Goal: Task Accomplishment & Management: Complete application form

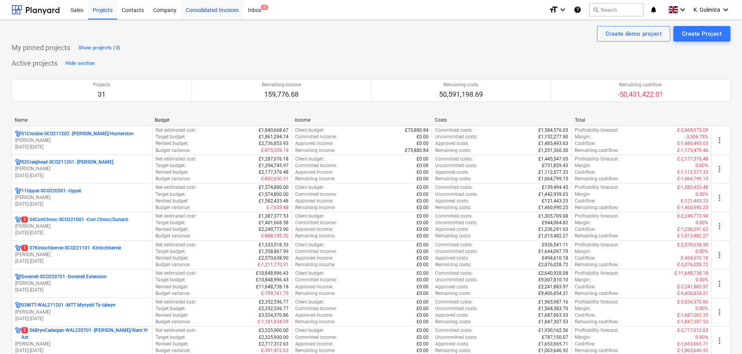
click at [213, 8] on div "Consolidated Invoices" at bounding box center [212, 10] width 62 height 20
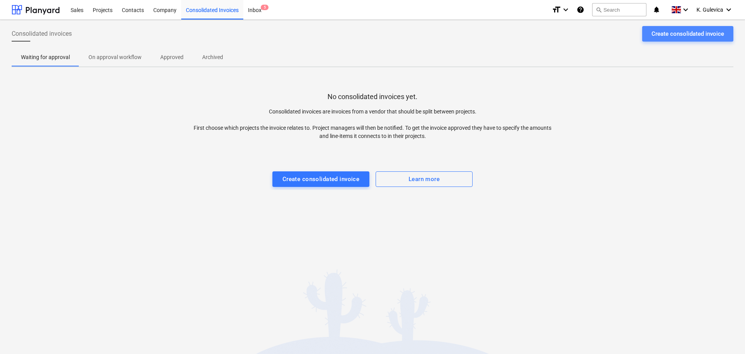
click at [661, 36] on div "Create consolidated invoice" at bounding box center [688, 34] width 73 height 10
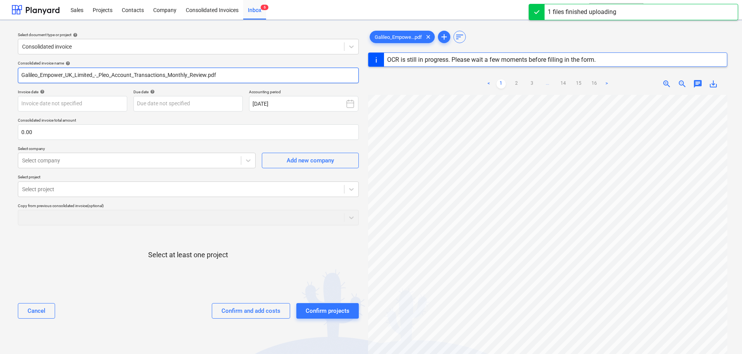
drag, startPoint x: 227, startPoint y: 72, endPoint x: 21, endPoint y: 73, distance: 206.1
click at [17, 72] on div "Consolidated invoice name help Galileo_Empower_UK_Limited_-_Pleo_Account_Transa…" at bounding box center [188, 192] width 347 height 270
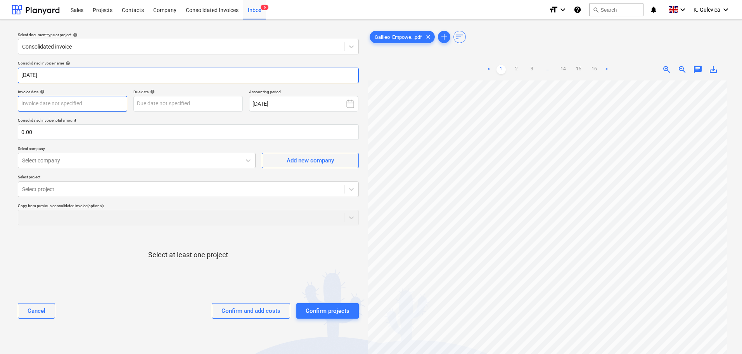
type input "[DATE]"
click at [100, 108] on body "Sales Projects Contacts Company Consolidated Invoices Inbox 6 format_size keybo…" at bounding box center [371, 177] width 742 height 354
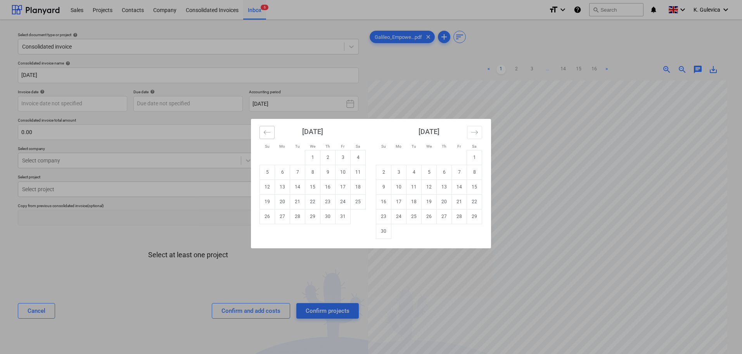
click at [264, 134] on icon "Move backward to switch to the previous month." at bounding box center [267, 131] width 7 height 7
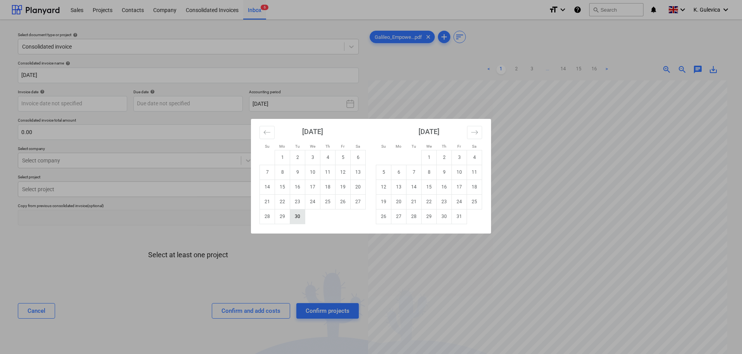
click at [297, 215] on td "30" at bounding box center [297, 216] width 15 height 15
type input "[DATE]"
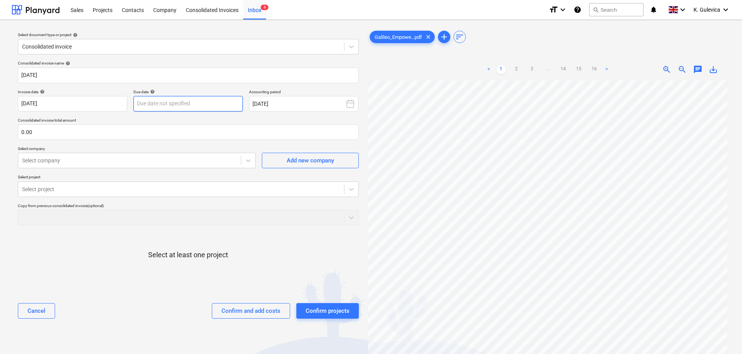
click at [195, 104] on body "Sales Projects Contacts Company Consolidated Invoices Inbox 6 format_size keybo…" at bounding box center [371, 177] width 742 height 354
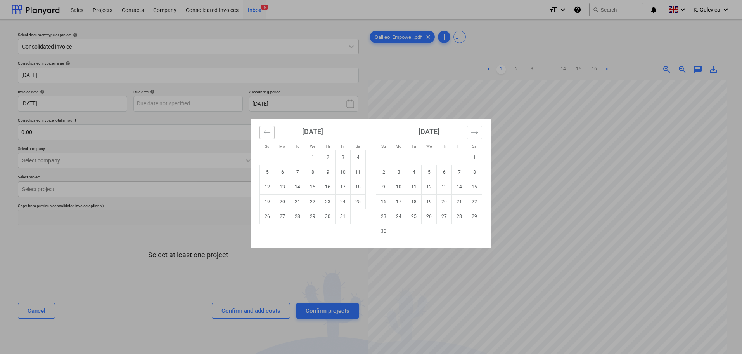
click at [267, 130] on icon "Move backward to switch to the previous month." at bounding box center [267, 131] width 7 height 7
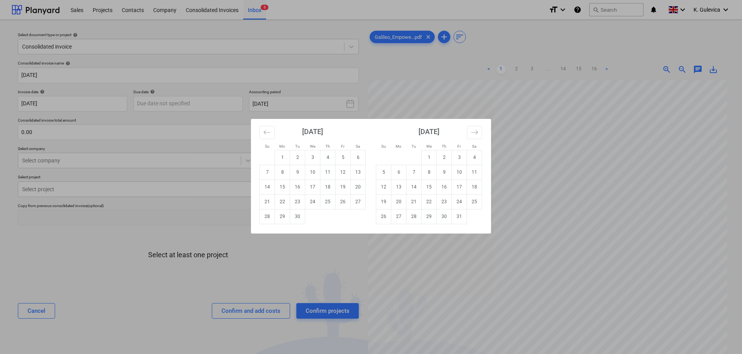
click at [300, 216] on td "30" at bounding box center [297, 216] width 15 height 15
type input "[DATE]"
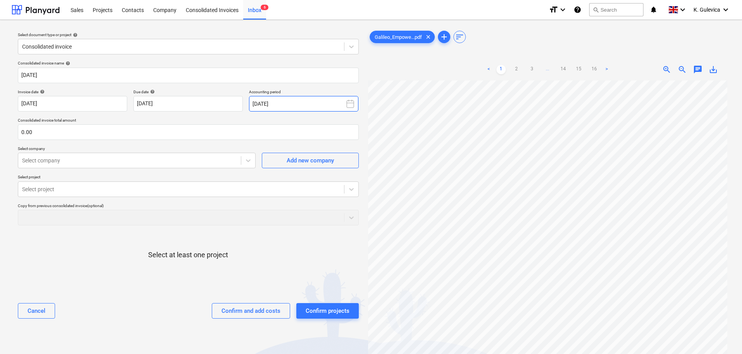
click at [292, 101] on button "[DATE]" at bounding box center [303, 104] width 109 height 16
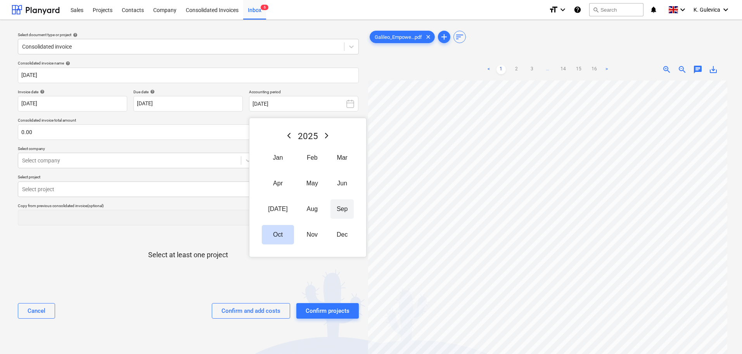
click at [332, 209] on button "Sep" at bounding box center [342, 208] width 23 height 19
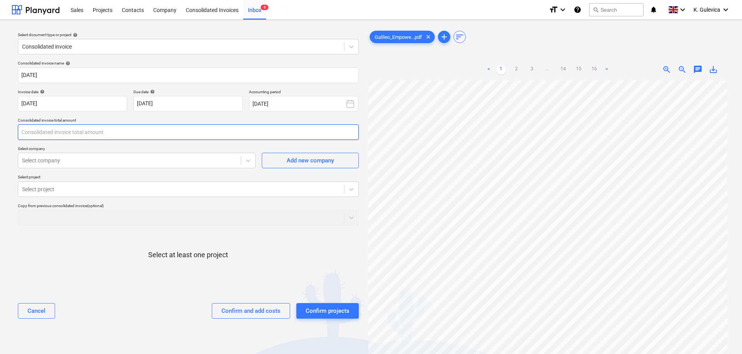
click at [45, 130] on input "text" at bounding box center [188, 132] width 341 height 16
type input "11,980.93"
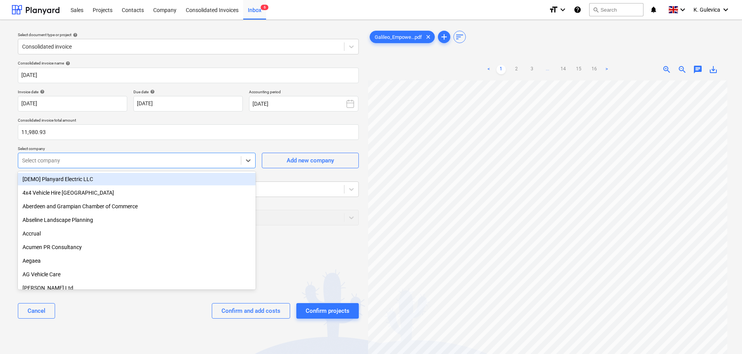
click at [65, 161] on div at bounding box center [129, 160] width 215 height 8
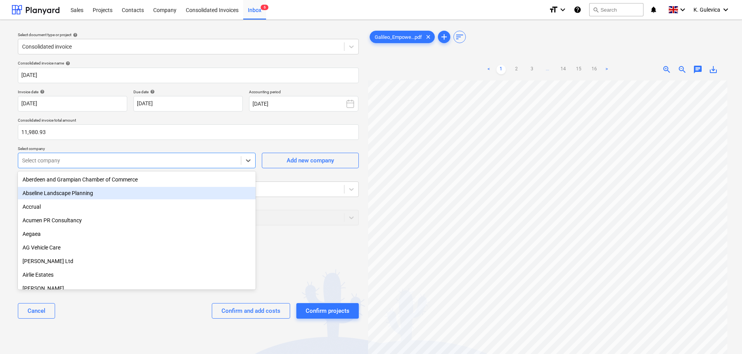
scroll to position [39, 0]
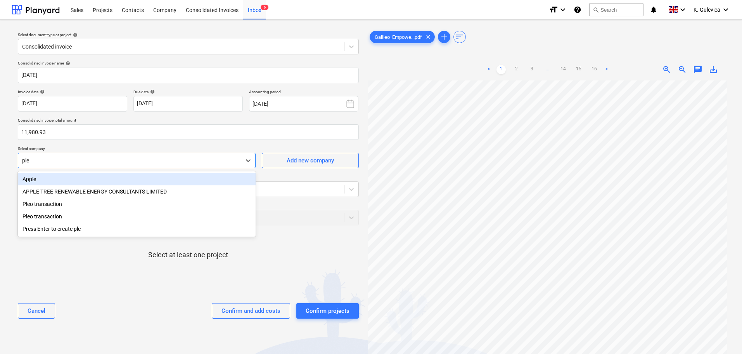
type input "pleo"
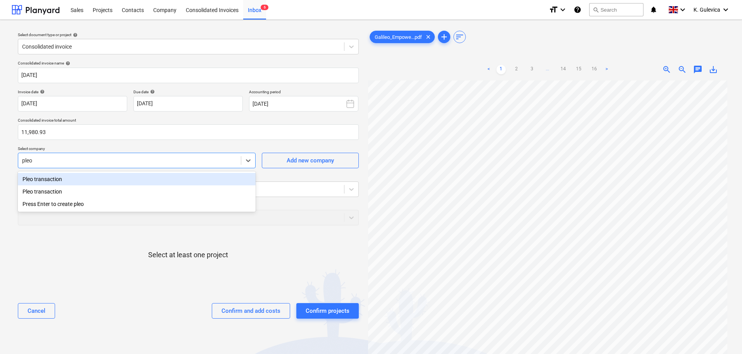
click at [75, 178] on div "Pleo transaction" at bounding box center [137, 179] width 238 height 12
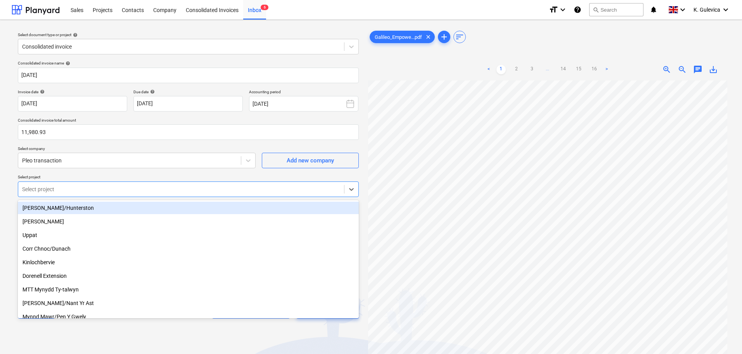
click at [67, 187] on div at bounding box center [181, 189] width 318 height 8
click at [49, 209] on div "[PERSON_NAME]/Hunterston" at bounding box center [188, 207] width 341 height 12
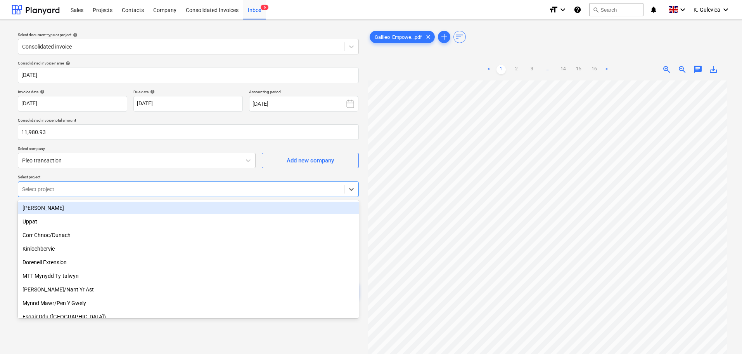
drag, startPoint x: 110, startPoint y: 213, endPoint x: 76, endPoint y: 203, distance: 36.0
click at [76, 203] on div "[PERSON_NAME]" at bounding box center [188, 207] width 341 height 12
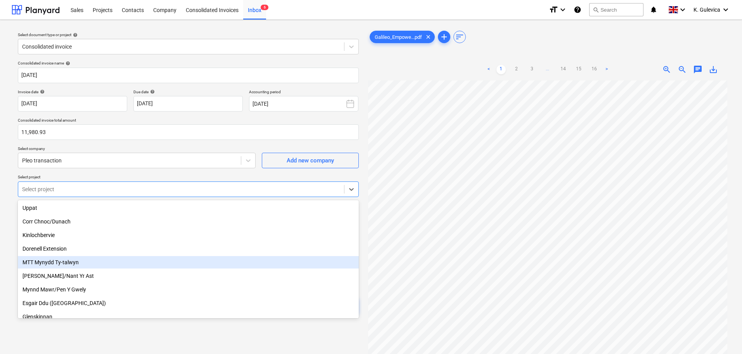
click at [54, 262] on div "MTT Mynydd Ty-talwyn" at bounding box center [188, 262] width 341 height 12
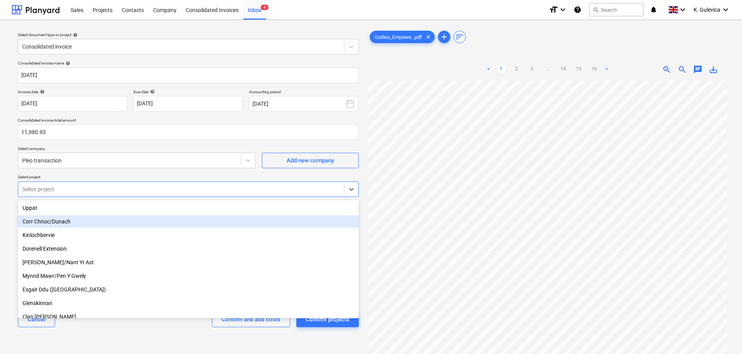
click at [62, 224] on div "Corr Chnoc/Dunach" at bounding box center [188, 221] width 341 height 12
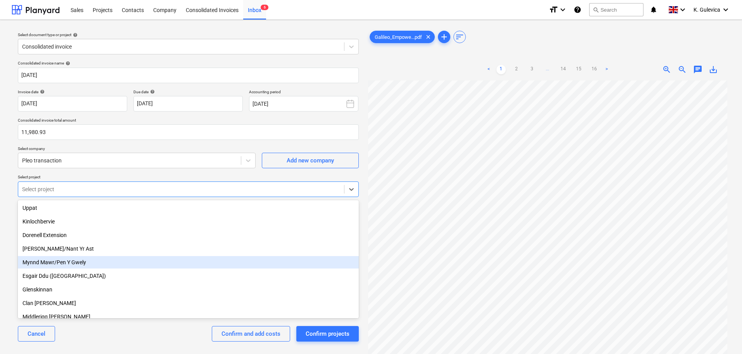
scroll to position [78, 0]
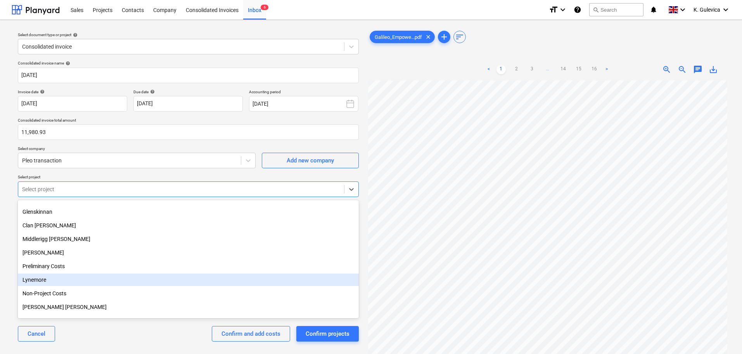
click at [35, 278] on div "Lynemore" at bounding box center [188, 279] width 341 height 12
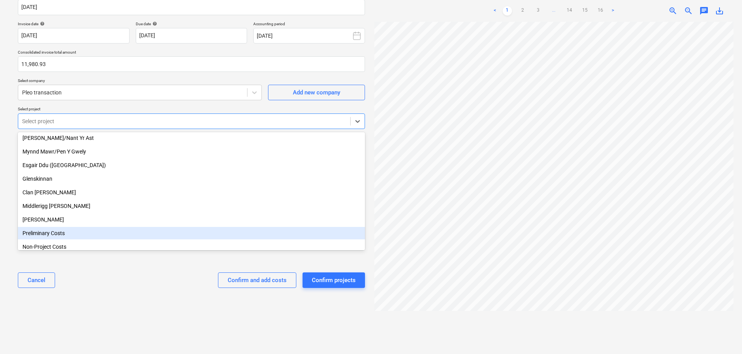
scroll to position [4, 0]
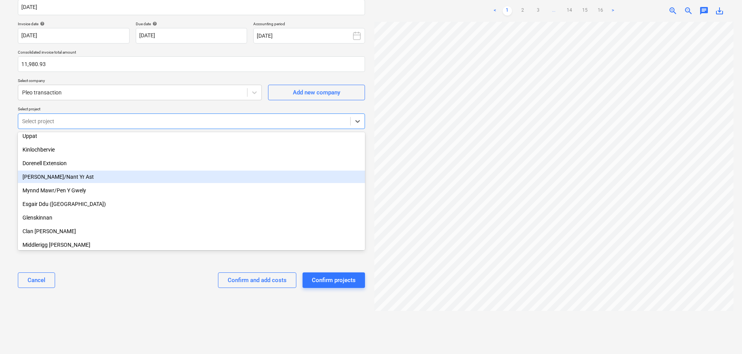
click at [79, 176] on div "[PERSON_NAME]/Nant Yr Ast" at bounding box center [191, 176] width 347 height 12
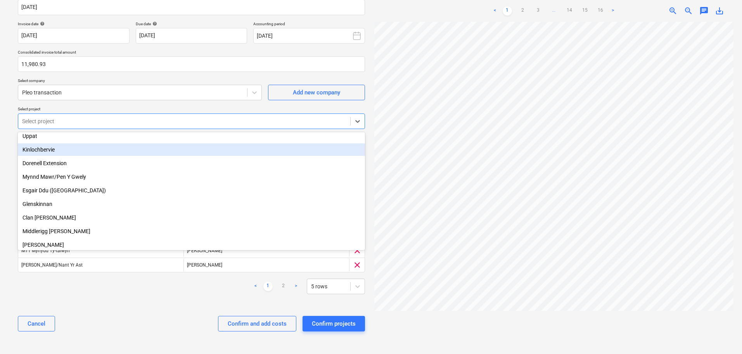
click at [45, 150] on div "Kinlochbervie" at bounding box center [191, 149] width 347 height 12
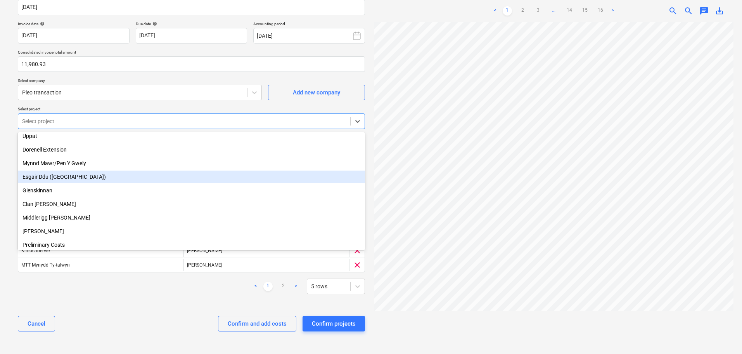
click at [61, 175] on div "Esgair Ddu ([GEOGRAPHIC_DATA])" at bounding box center [191, 176] width 347 height 12
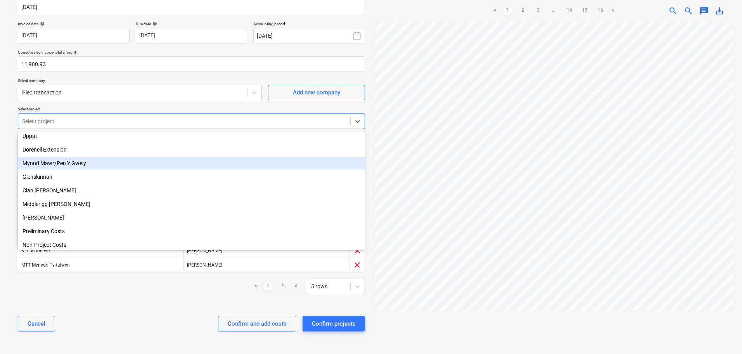
click at [76, 163] on div "Mynnd Mawr/Pen Y Gwely" at bounding box center [191, 163] width 347 height 12
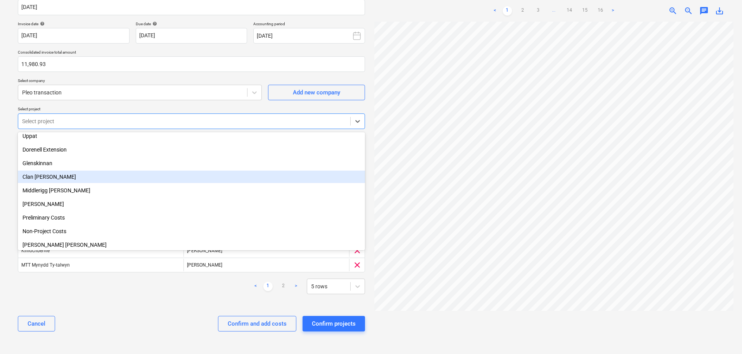
click at [60, 175] on div "Clan [PERSON_NAME]" at bounding box center [191, 176] width 347 height 12
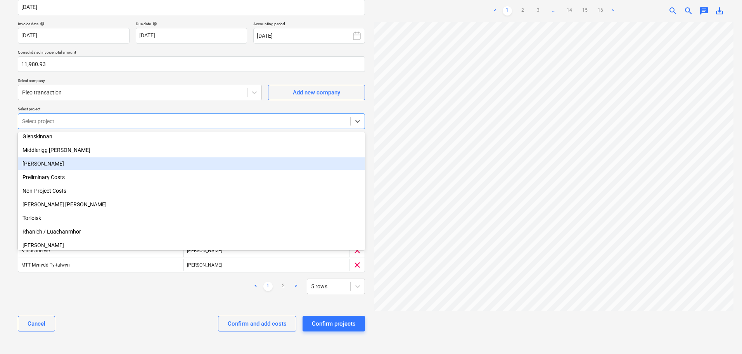
scroll to position [43, 0]
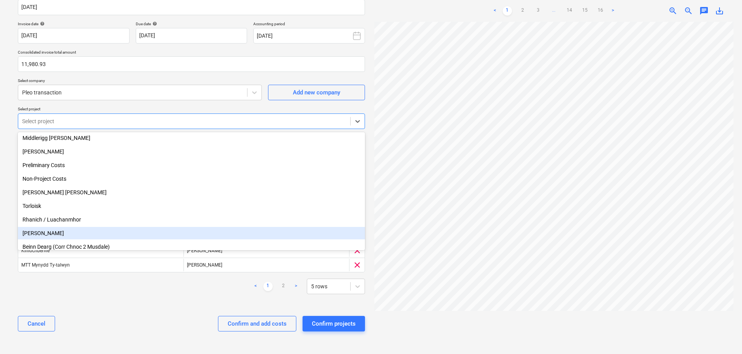
click at [41, 232] on div "[PERSON_NAME]" at bounding box center [191, 233] width 347 height 12
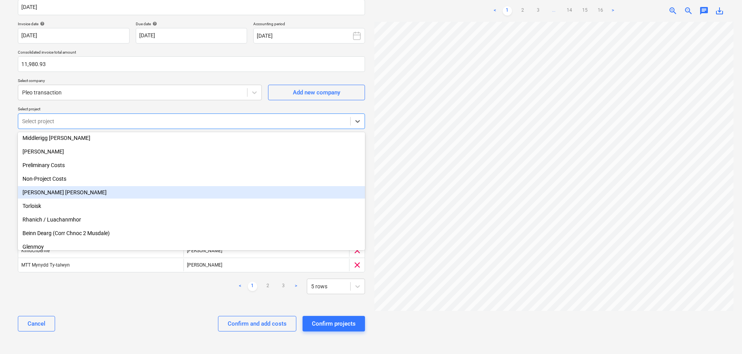
click at [50, 193] on div "[PERSON_NAME] [PERSON_NAME]" at bounding box center [191, 192] width 347 height 12
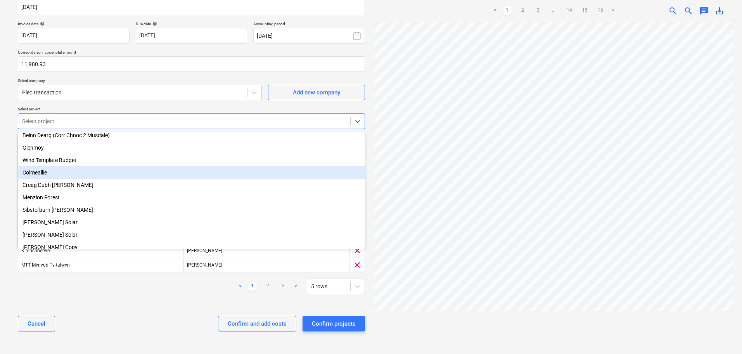
scroll to position [78, 0]
click at [87, 174] on div "Beinn Dearg (Corr Chnoc 2 Musdale)" at bounding box center [191, 174] width 347 height 12
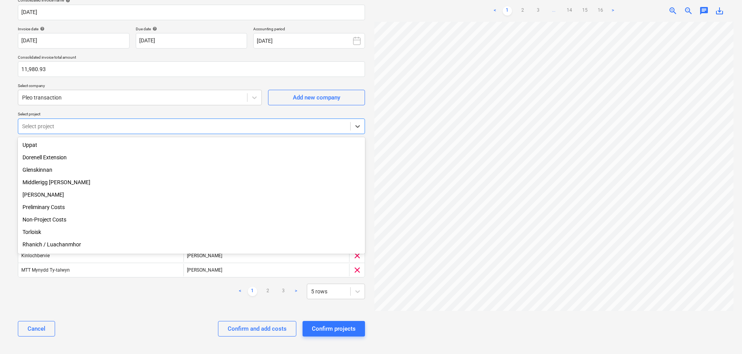
scroll to position [0, 0]
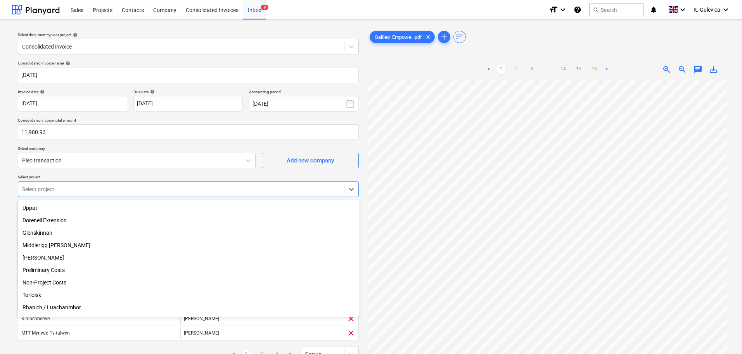
click at [59, 217] on div "Dorenell Extension" at bounding box center [188, 220] width 341 height 12
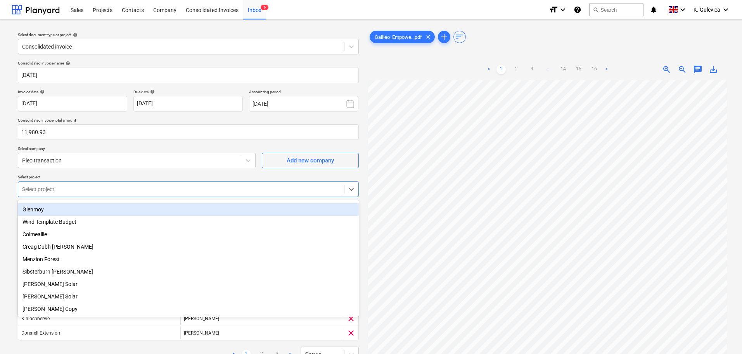
click at [232, 173] on div "Consolidated invoice name help [DATE] Invoice date help [DATE] [DATE] Press the…" at bounding box center [188, 232] width 347 height 351
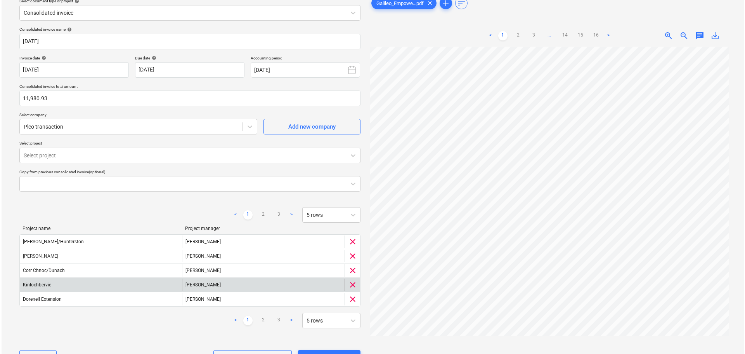
scroll to position [68, 0]
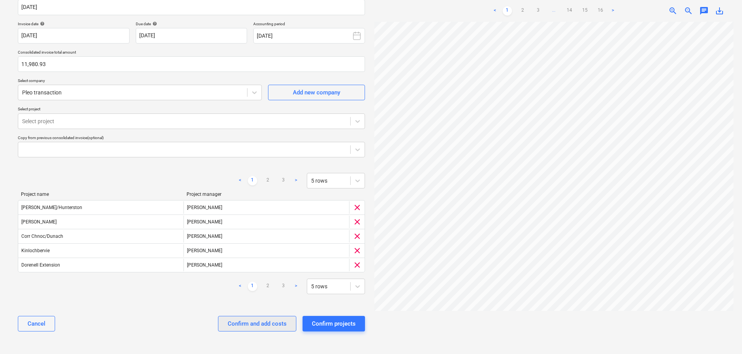
click at [267, 324] on div "Confirm and add costs" at bounding box center [257, 323] width 59 height 10
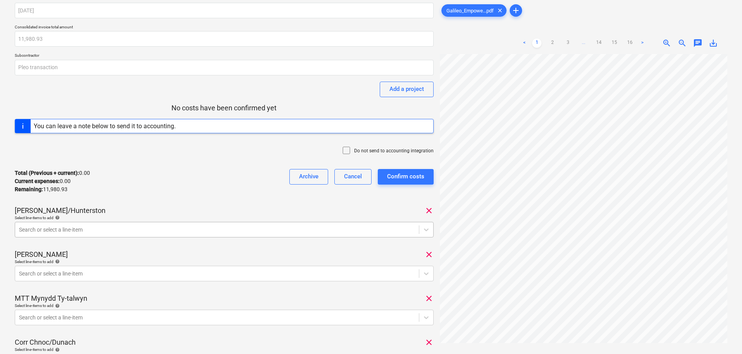
scroll to position [39, 0]
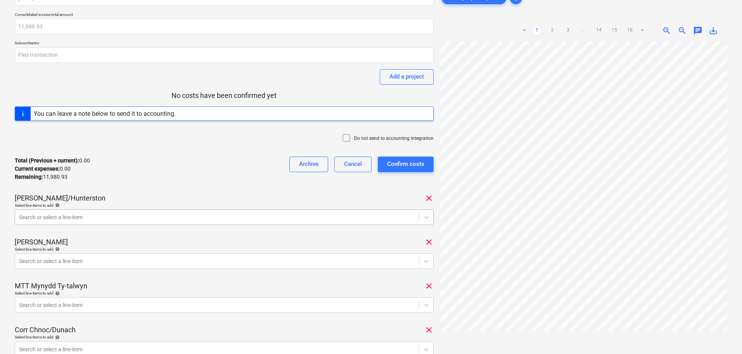
click at [85, 216] on div at bounding box center [217, 217] width 396 height 8
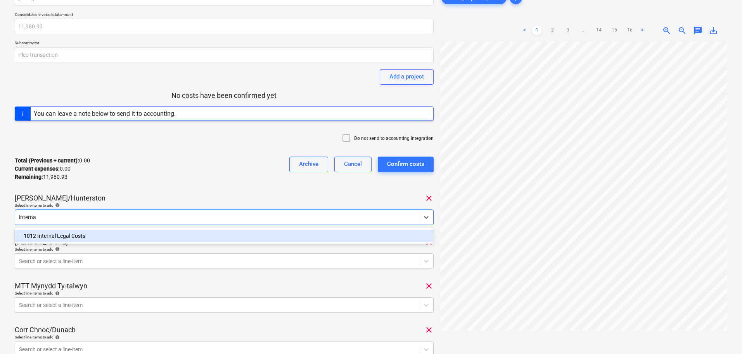
type input "internal"
click at [93, 238] on div "-- 1012 Internal Legal Costs" at bounding box center [224, 235] width 419 height 12
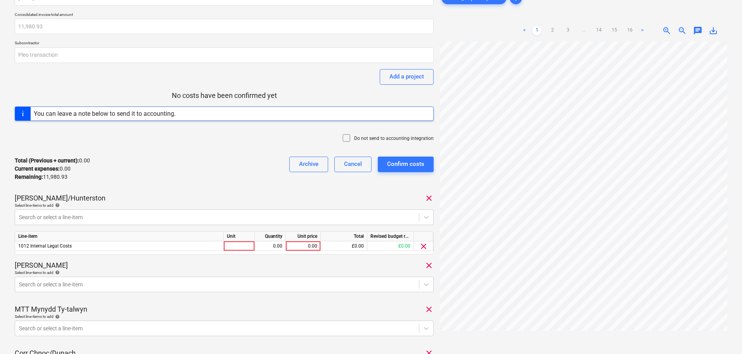
click at [108, 194] on div "[PERSON_NAME]/Hunterston clear" at bounding box center [224, 197] width 419 height 9
click at [87, 218] on div at bounding box center [217, 217] width 396 height 8
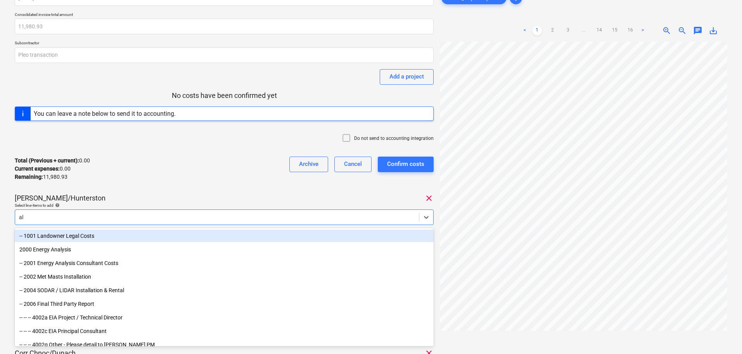
type input "all"
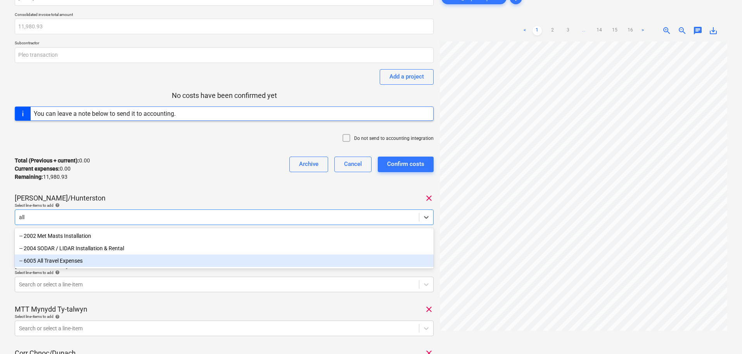
click at [72, 262] on div "-- 6005 All Travel Expenses" at bounding box center [224, 260] width 419 height 12
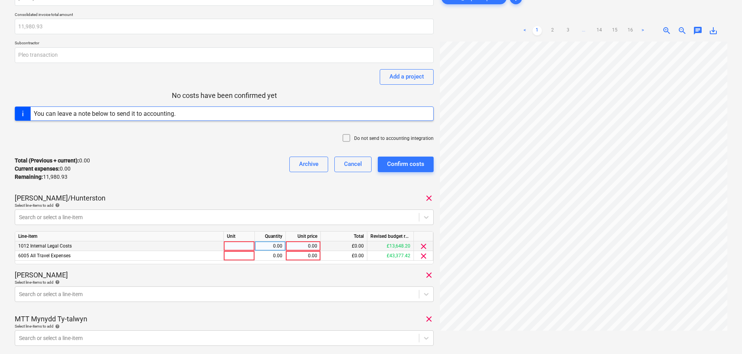
click at [307, 246] on div "0.00" at bounding box center [303, 246] width 28 height 10
type input "10.80"
click at [297, 255] on div "0.00" at bounding box center [303, 256] width 28 height 10
type input "250.70"
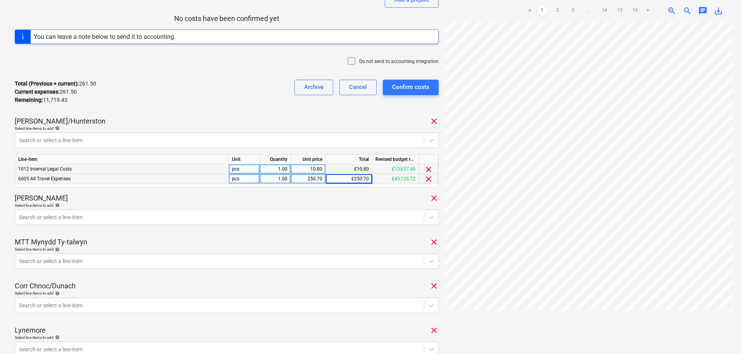
scroll to position [116, 0]
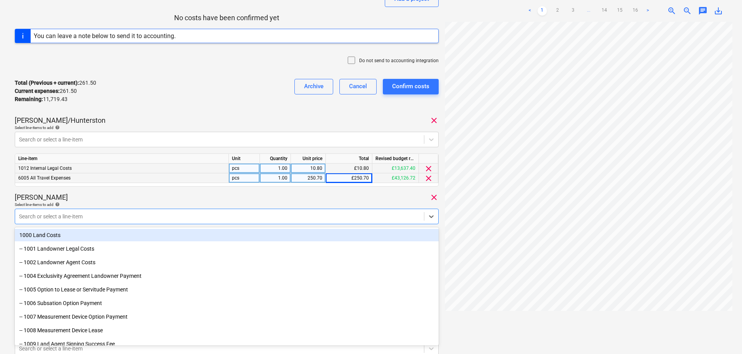
click at [111, 214] on div at bounding box center [219, 216] width 401 height 8
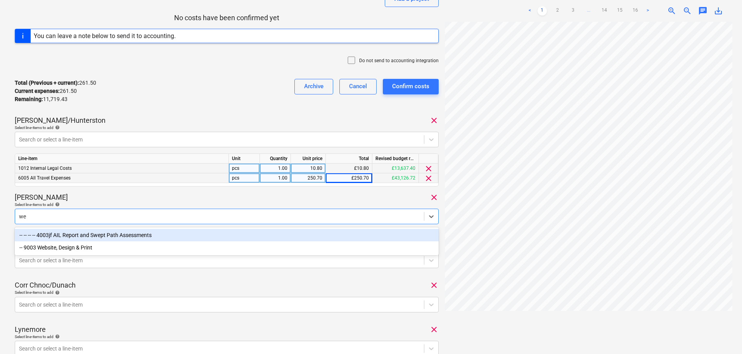
type input "web"
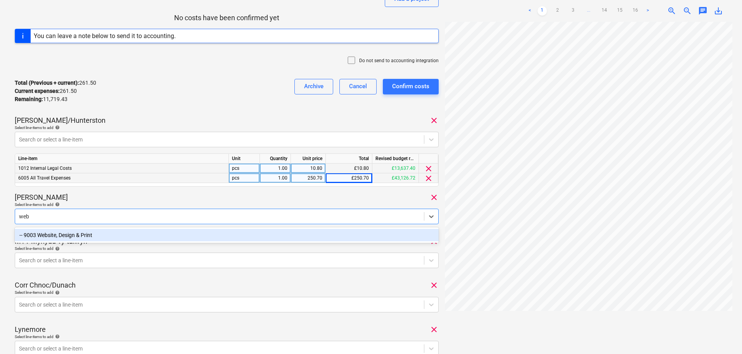
click at [113, 236] on div "-- 9003 Website, Design & Print" at bounding box center [227, 235] width 424 height 12
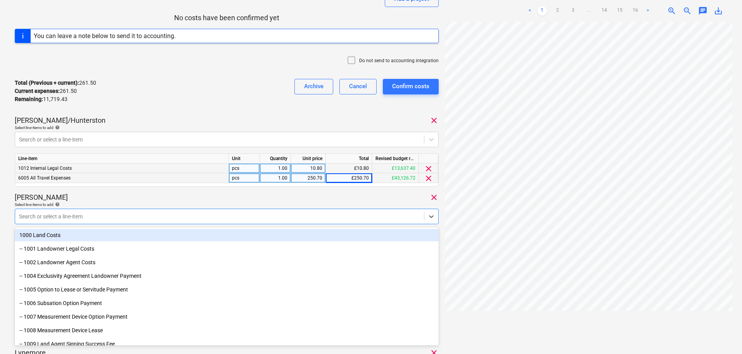
click at [112, 201] on div "[PERSON_NAME] clear" at bounding box center [227, 197] width 424 height 9
click at [113, 215] on div at bounding box center [219, 216] width 401 height 8
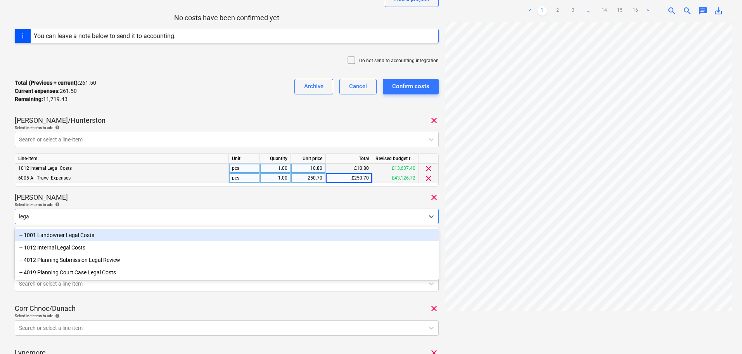
type input "legal"
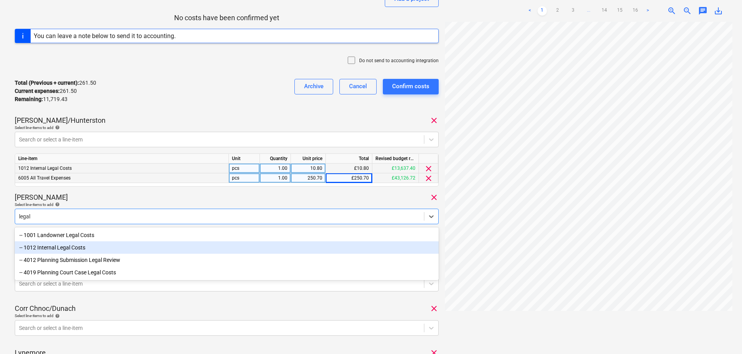
click at [92, 245] on div "-- 1012 Internal Legal Costs" at bounding box center [227, 247] width 424 height 12
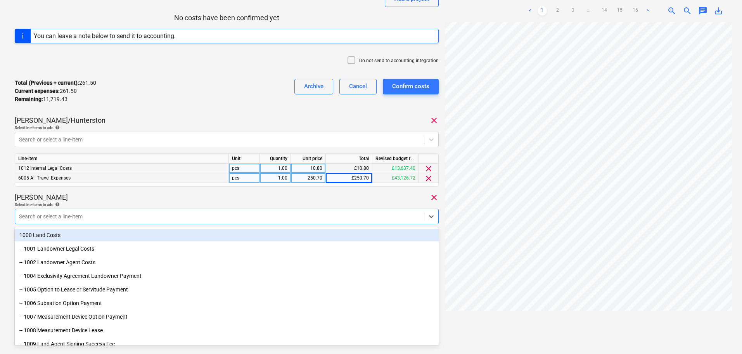
click at [131, 199] on div "[PERSON_NAME] clear" at bounding box center [227, 197] width 424 height 9
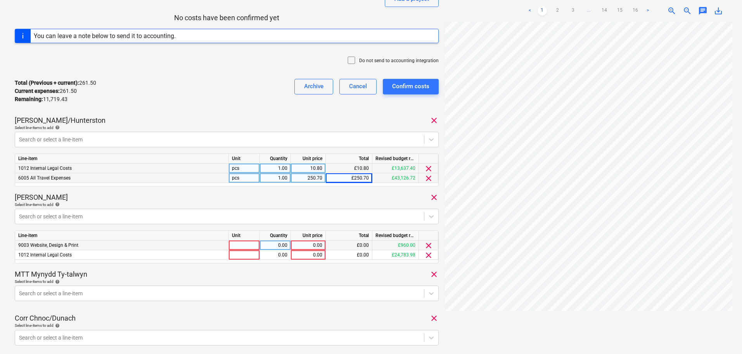
click at [312, 245] on div "0.00" at bounding box center [308, 245] width 28 height 10
type input "10.95"
click at [306, 255] on div "0.00" at bounding box center [308, 255] width 28 height 10
type input "6"
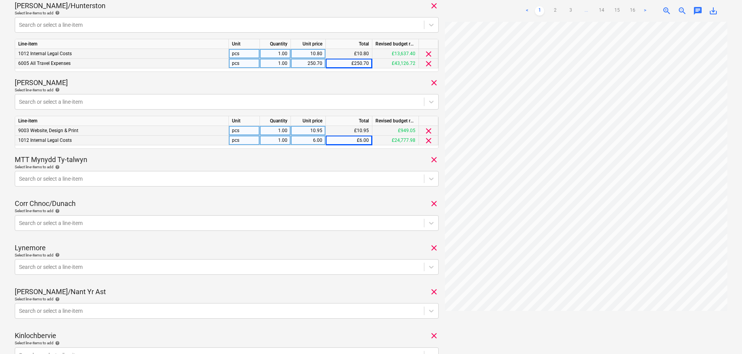
scroll to position [233, 0]
click at [83, 173] on div at bounding box center [219, 177] width 401 height 8
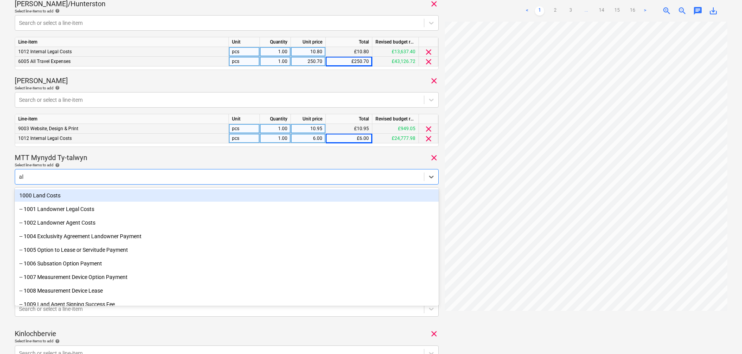
type input "all"
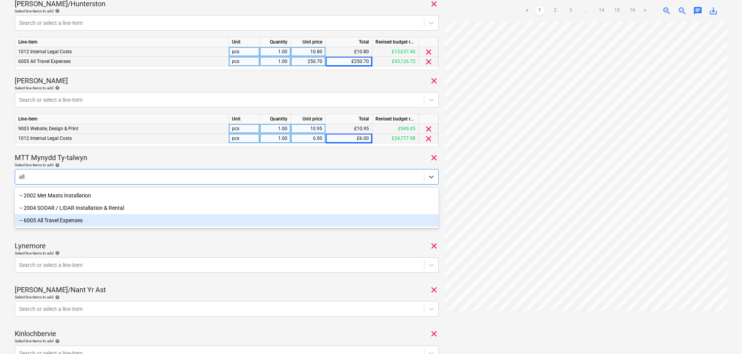
click at [75, 225] on div "-- 6005 All Travel Expenses" at bounding box center [227, 220] width 424 height 12
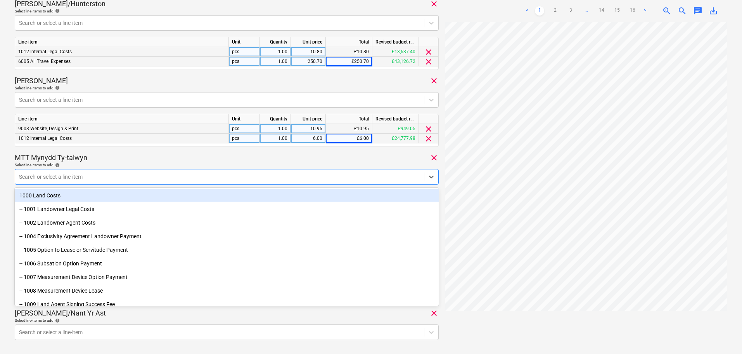
click at [117, 155] on div "MTT Mynydd Ty-talwyn clear" at bounding box center [227, 157] width 424 height 9
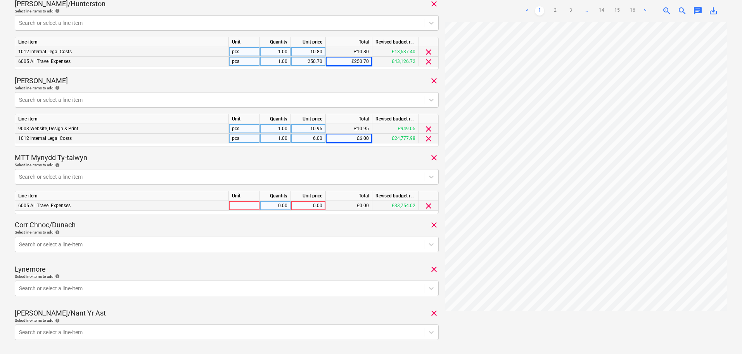
click at [305, 203] on div "0.00" at bounding box center [308, 206] width 28 height 10
type input "1215.61"
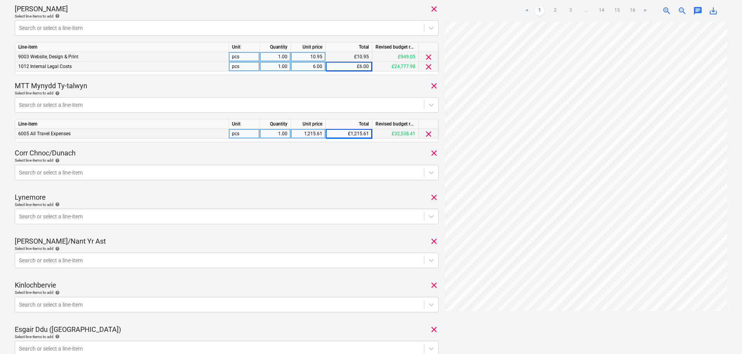
scroll to position [310, 0]
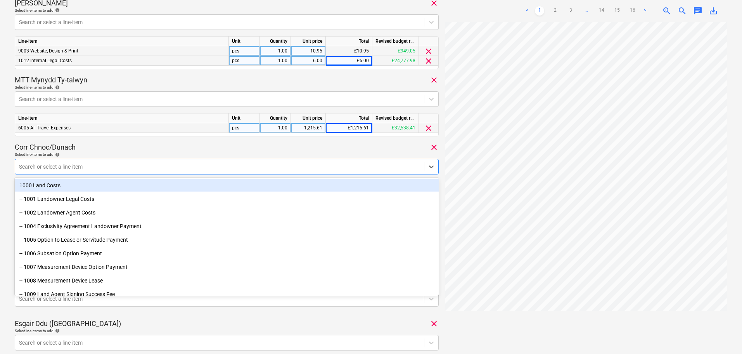
click at [103, 168] on div at bounding box center [219, 167] width 401 height 8
type input "all"
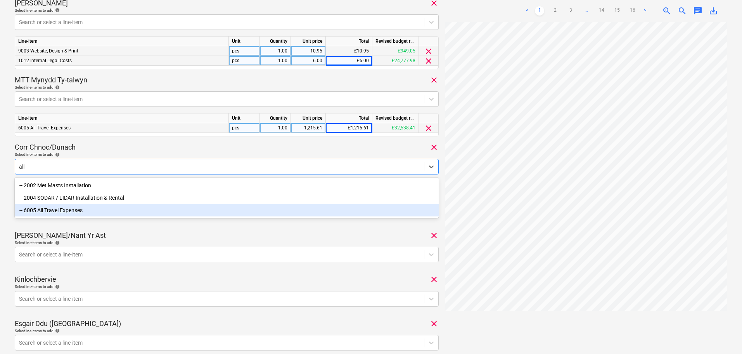
click at [79, 216] on div "-- 6005 All Travel Expenses" at bounding box center [227, 210] width 424 height 12
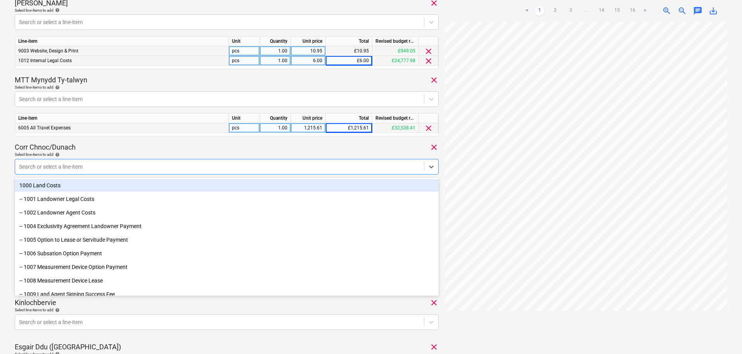
click at [109, 151] on div "Corr Chnoc/Dunach clear" at bounding box center [227, 146] width 424 height 9
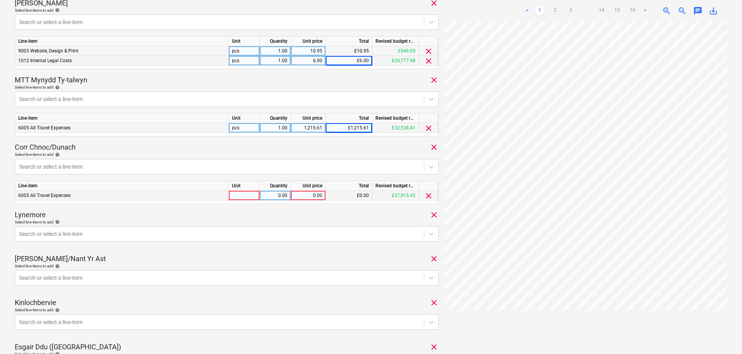
click at [302, 194] on div "0.00" at bounding box center [308, 196] width 28 height 10
type input "597.82"
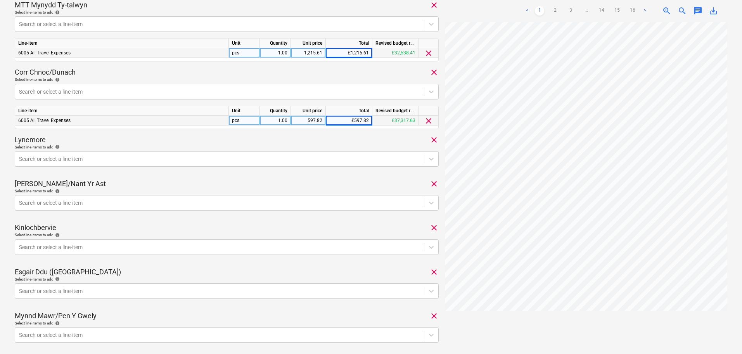
scroll to position [388, 0]
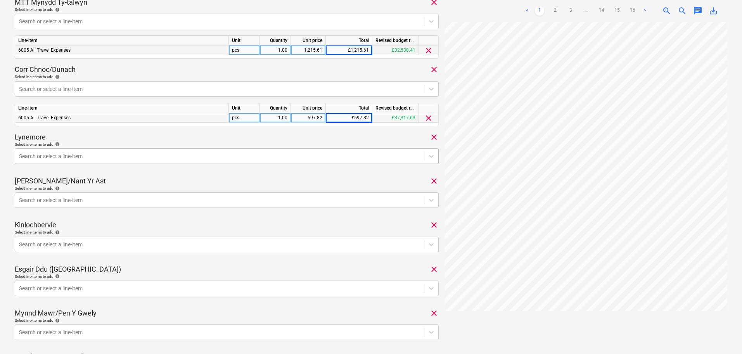
click at [121, 156] on div at bounding box center [219, 156] width 401 height 8
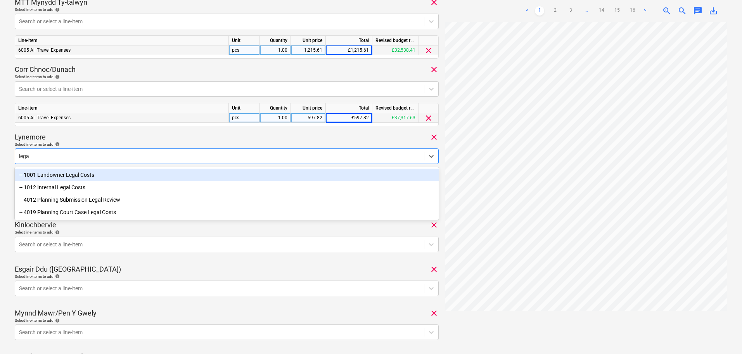
type input "legal"
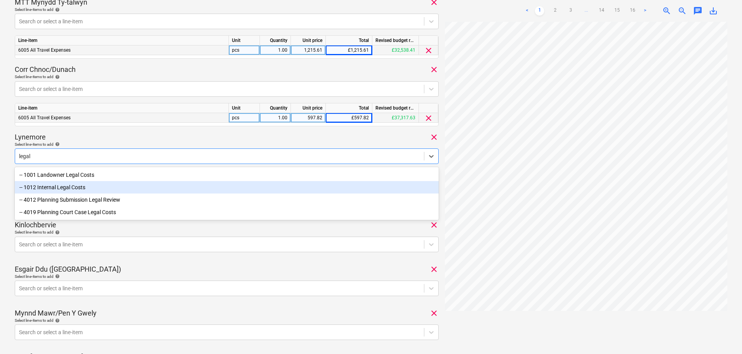
click at [76, 188] on div "-- 1012 Internal Legal Costs" at bounding box center [227, 187] width 424 height 12
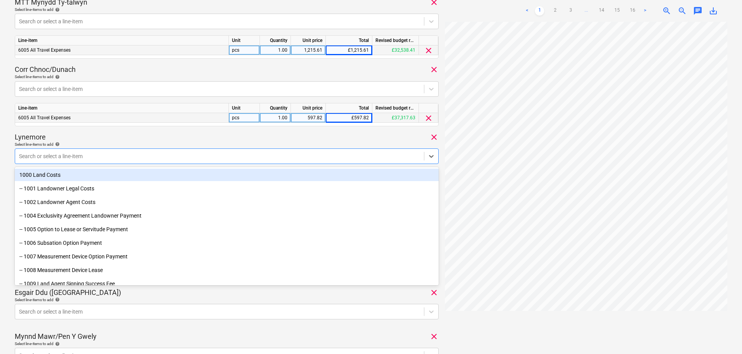
click at [131, 132] on div "[DATE] Consolidated invoice total amount 11,980.93 Subcontractor Pleo transacti…" at bounding box center [227, 148] width 424 height 1015
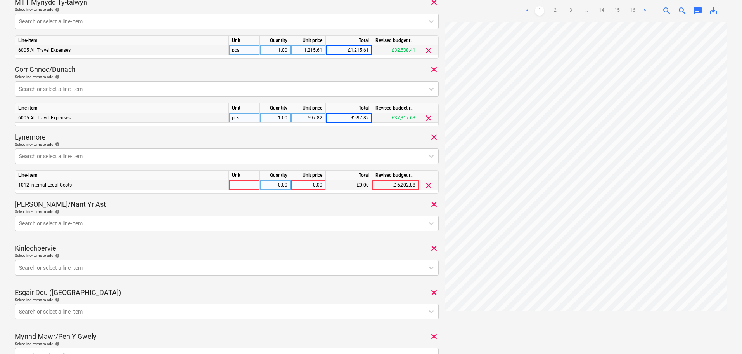
click at [308, 184] on div "0.00" at bounding box center [308, 185] width 28 height 10
type input "7.20"
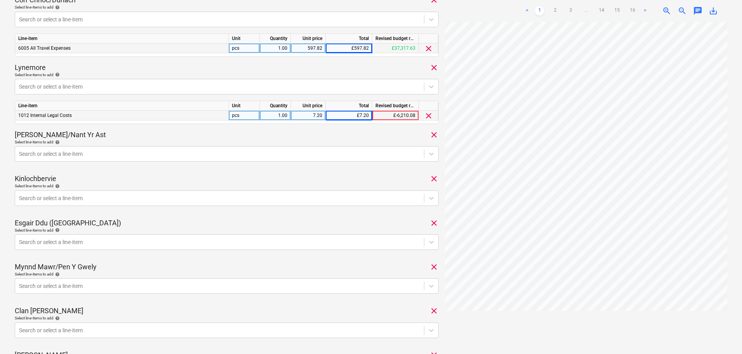
scroll to position [466, 0]
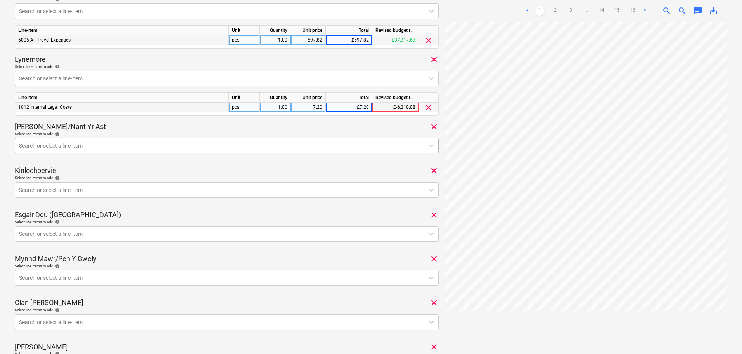
click at [196, 142] on div at bounding box center [219, 146] width 401 height 8
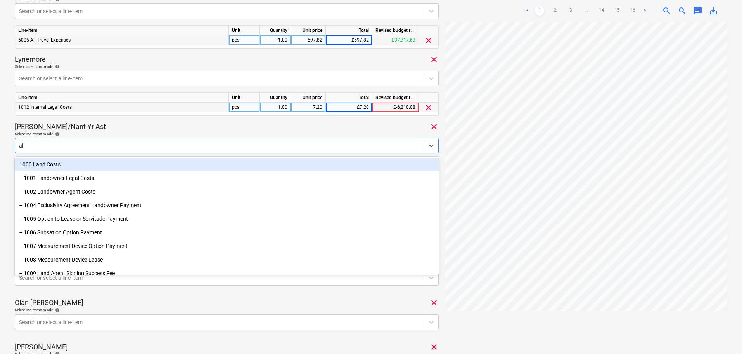
type input "all"
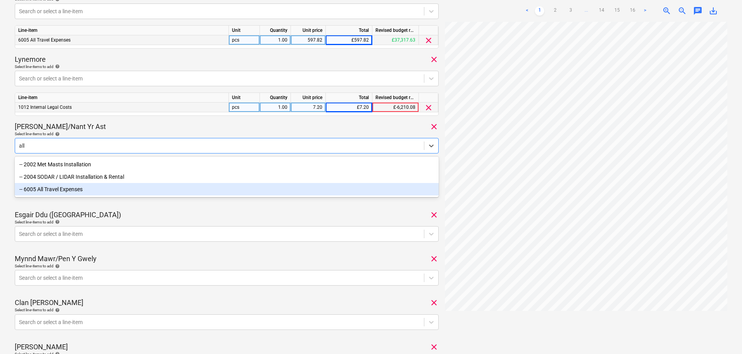
click at [85, 190] on div "-- 6005 All Travel Expenses" at bounding box center [227, 189] width 424 height 12
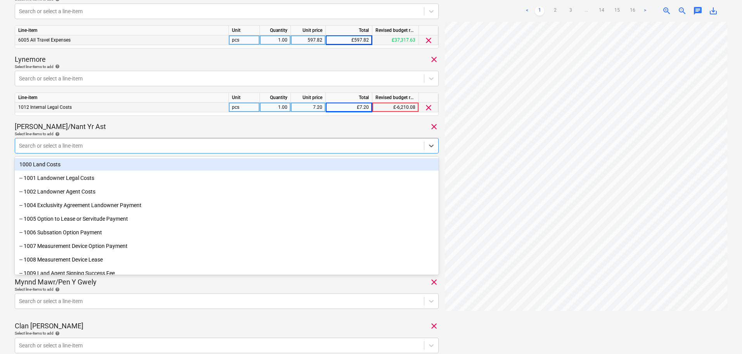
click at [139, 128] on div "[PERSON_NAME]/Nant Yr Ast clear" at bounding box center [227, 126] width 424 height 9
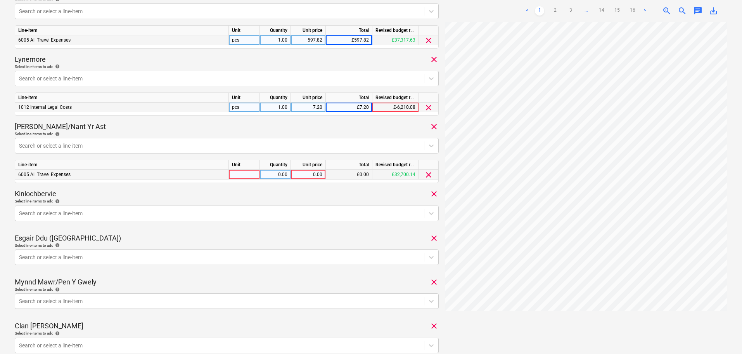
click at [312, 173] on div "0.00" at bounding box center [308, 175] width 28 height 10
click at [306, 173] on input at bounding box center [308, 174] width 35 height 9
type input "1703.37"
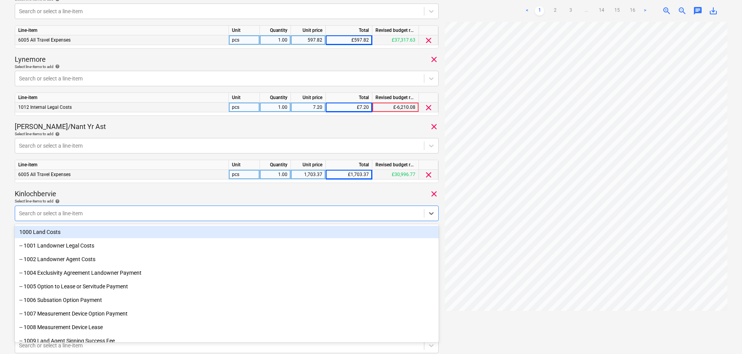
click at [79, 209] on div at bounding box center [219, 213] width 401 height 8
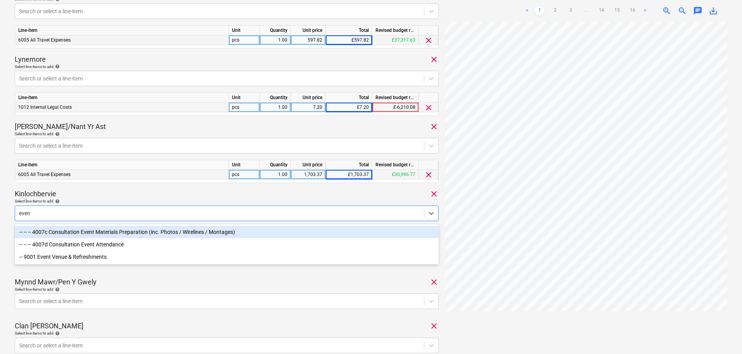
type input "event"
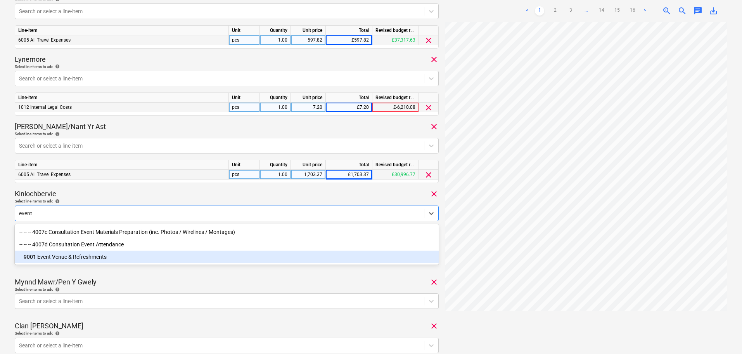
click at [85, 255] on div "-- 9001 Event Venue & Refreshments" at bounding box center [227, 256] width 424 height 12
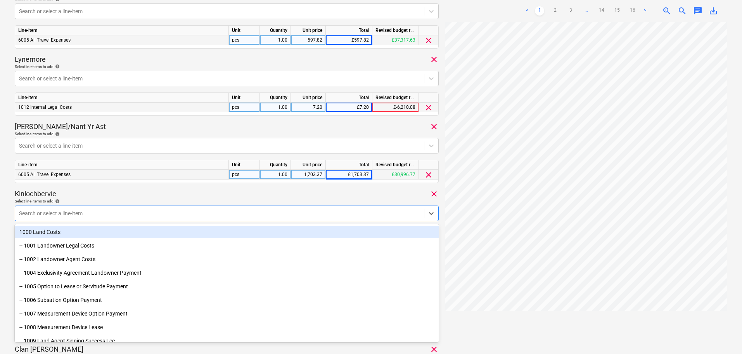
click at [124, 188] on div "[DATE] Consolidated invoice total amount 11,980.93 Subcontractor Pleo transacti…" at bounding box center [227, 93] width 424 height 1061
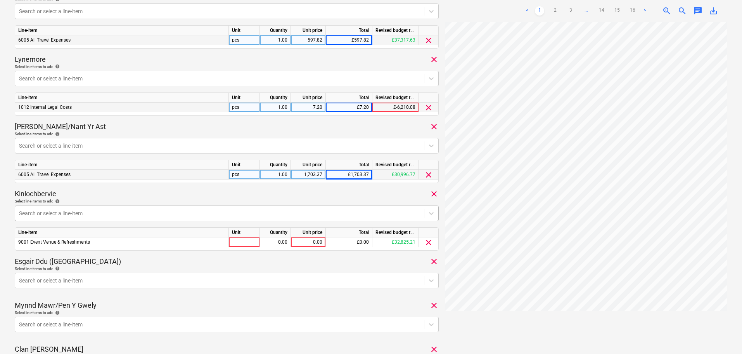
click at [143, 213] on div at bounding box center [219, 213] width 401 height 8
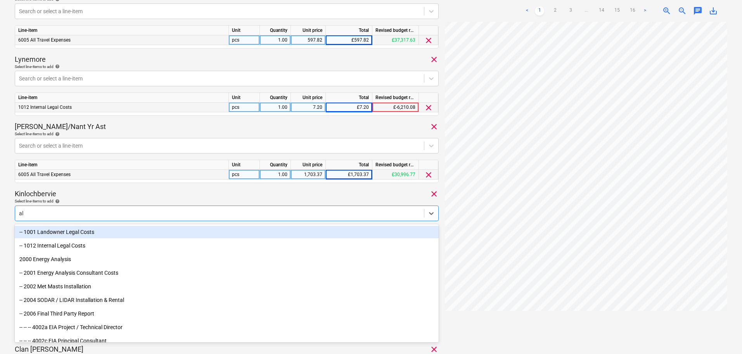
type input "all"
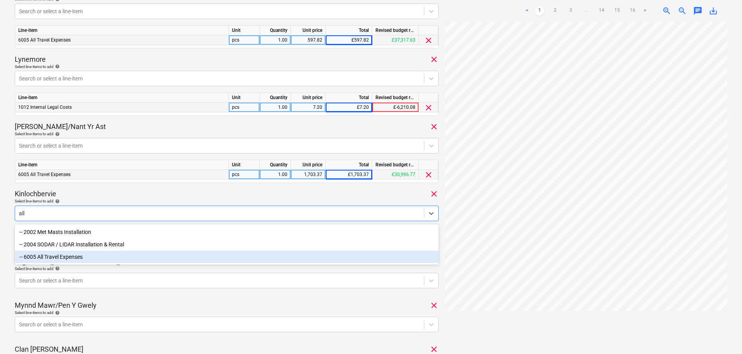
click at [81, 258] on div "-- 6005 All Travel Expenses" at bounding box center [227, 256] width 424 height 12
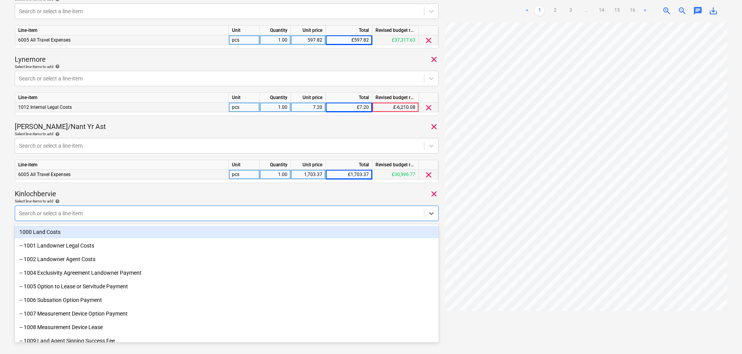
click at [120, 192] on div "Kinlochbervie clear" at bounding box center [227, 193] width 424 height 9
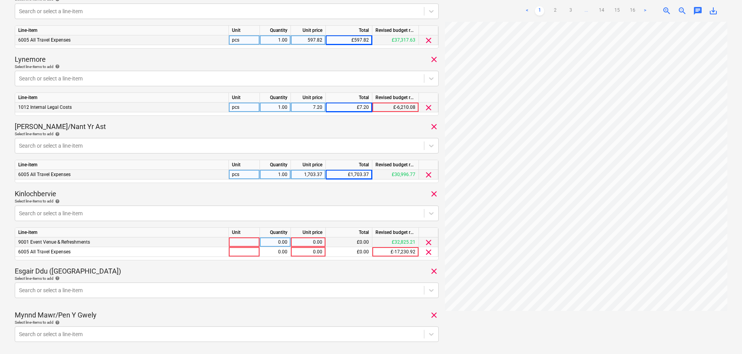
click at [308, 242] on div "0.00" at bounding box center [308, 242] width 28 height 10
type input "104.35"
click at [317, 250] on div "0.00" at bounding box center [308, 252] width 28 height 10
type input "188.49"
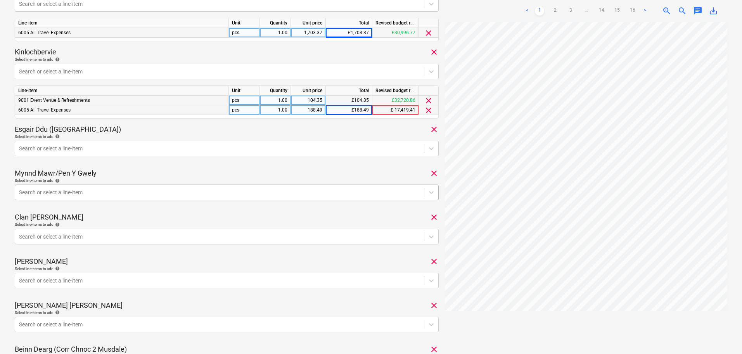
scroll to position [621, 0]
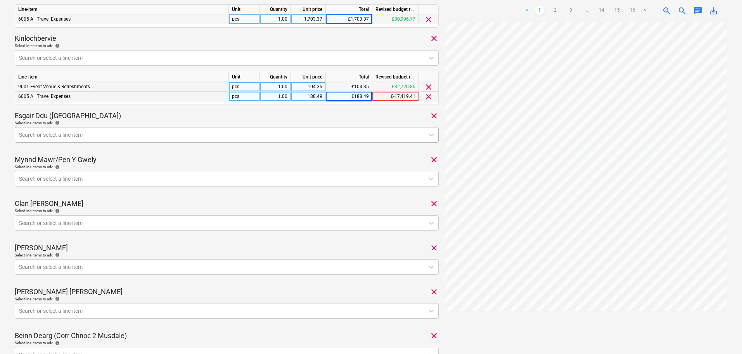
click at [101, 132] on div at bounding box center [219, 135] width 401 height 8
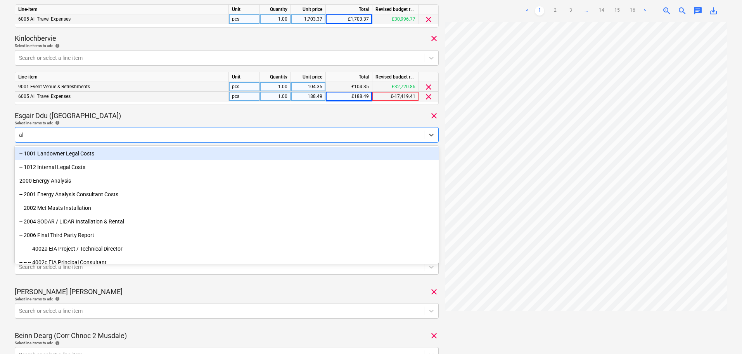
type input "all"
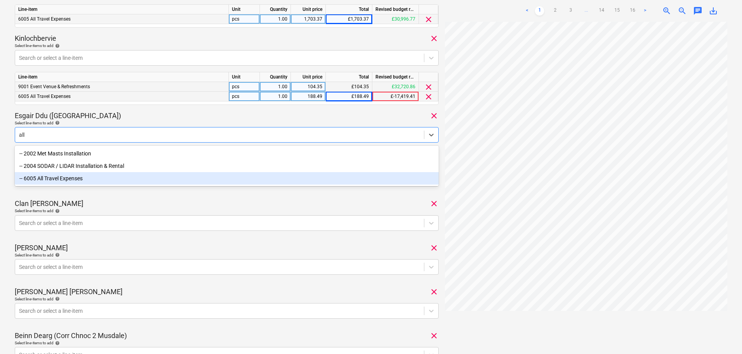
click at [69, 180] on div "-- 6005 All Travel Expenses" at bounding box center [227, 178] width 424 height 12
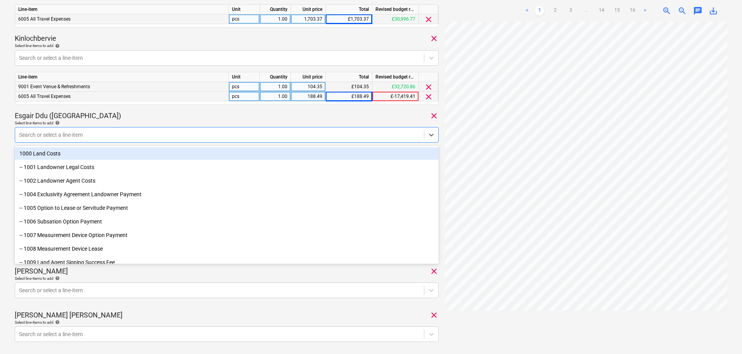
click at [128, 120] on div "Select line-items to add help" at bounding box center [227, 122] width 424 height 5
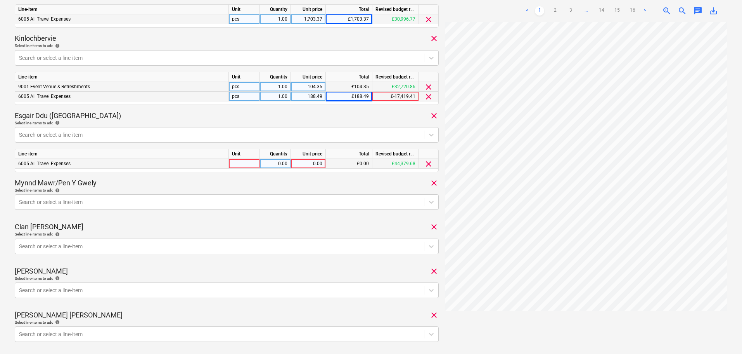
click at [315, 163] on div "0.00" at bounding box center [308, 164] width 28 height 10
type input "37.80"
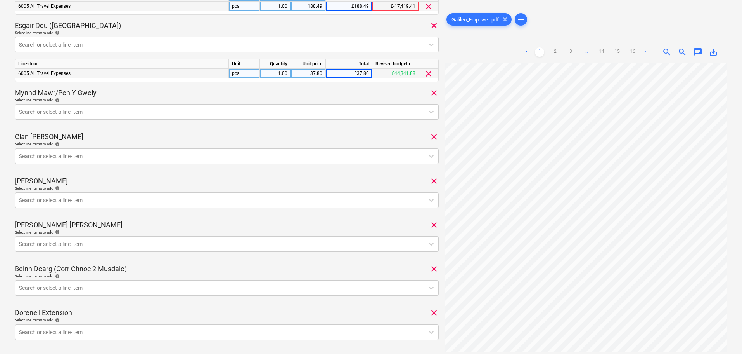
scroll to position [699, 0]
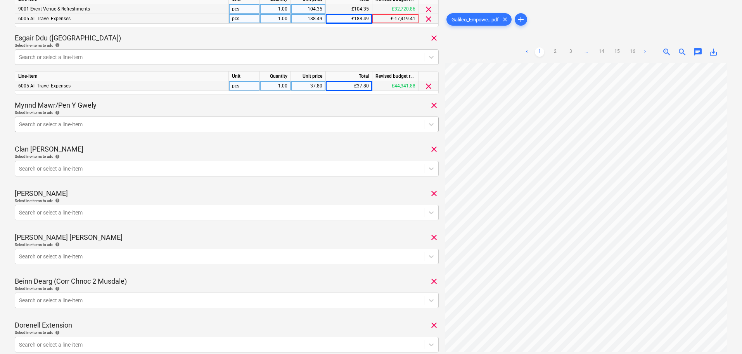
click at [184, 125] on div at bounding box center [219, 124] width 401 height 8
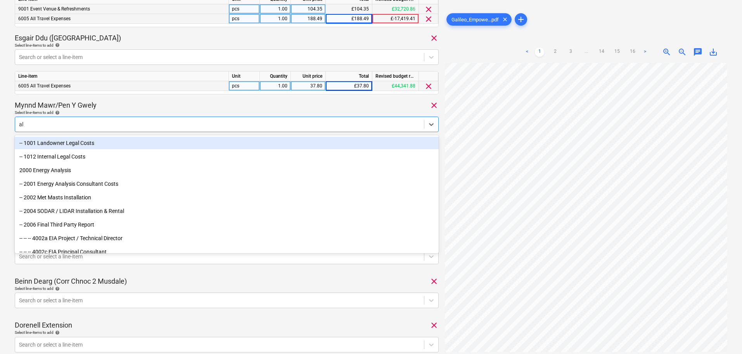
type input "all"
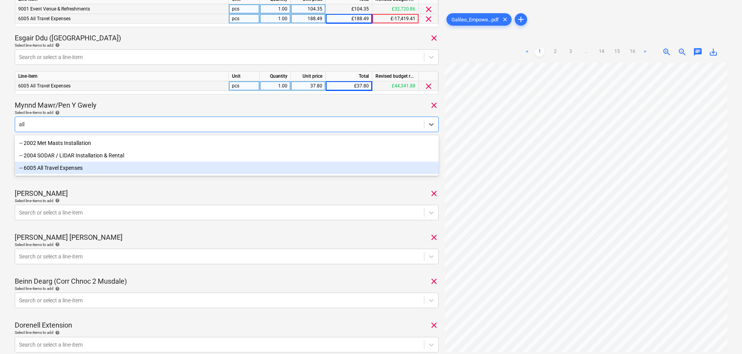
click at [75, 168] on div "-- 6005 All Travel Expenses" at bounding box center [227, 167] width 424 height 12
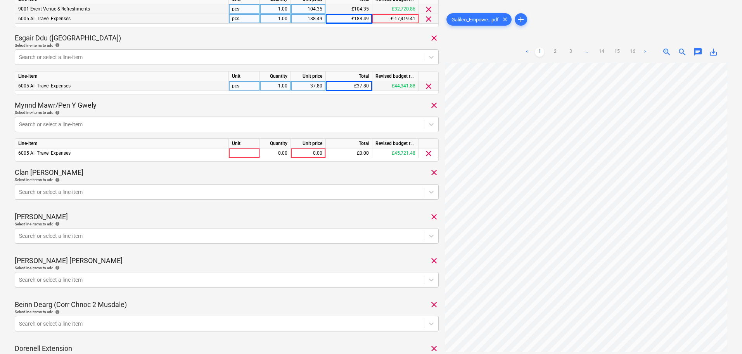
click at [124, 103] on div "Mynnd Mawr/Pen Y Gwely clear" at bounding box center [227, 105] width 424 height 9
click at [307, 153] on div "0.00" at bounding box center [308, 153] width 28 height 10
type input "175.81"
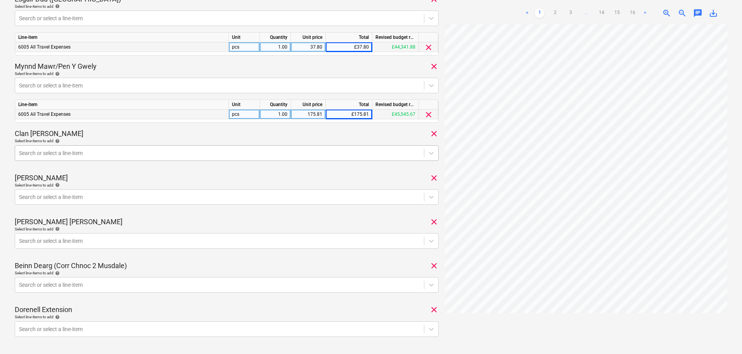
click at [101, 149] on div at bounding box center [219, 153] width 401 height 8
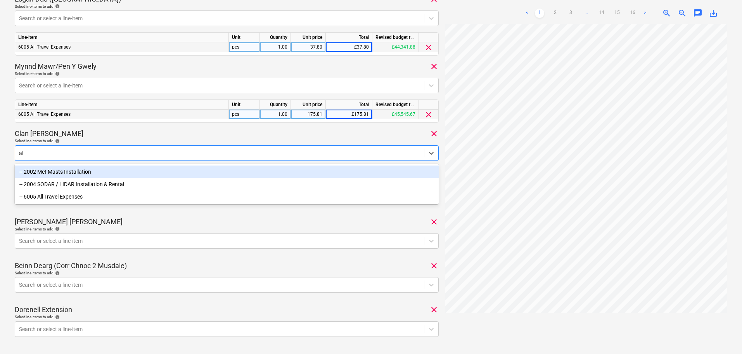
type input "all"
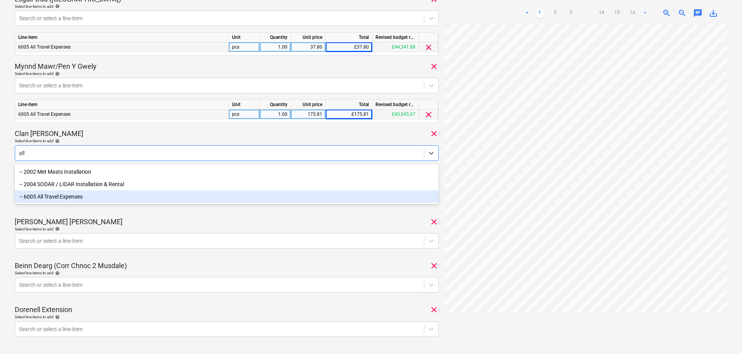
click at [75, 196] on div "-- 6005 All Travel Expenses" at bounding box center [227, 196] width 424 height 12
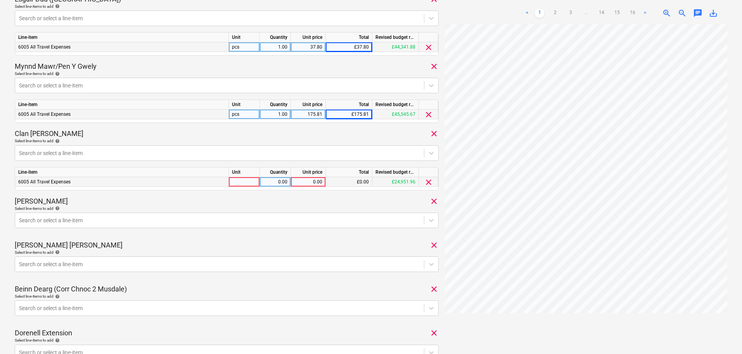
click at [309, 183] on div "0.00" at bounding box center [308, 182] width 28 height 10
type input "108.58"
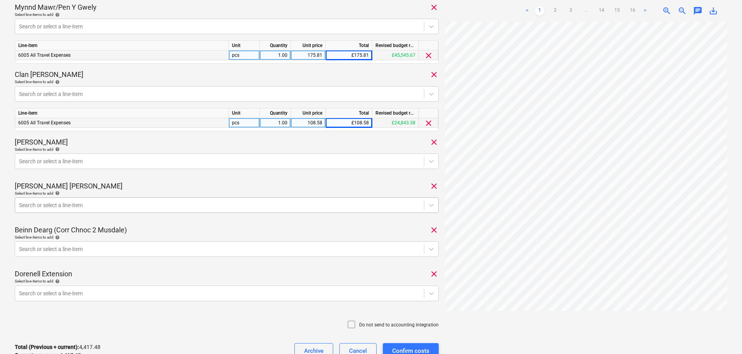
scroll to position [815, 0]
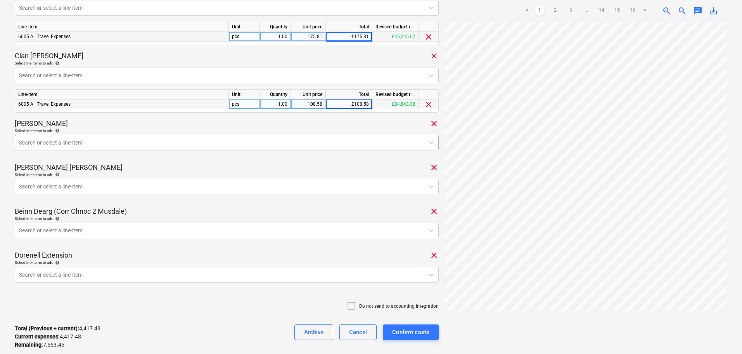
click at [118, 142] on div at bounding box center [219, 143] width 401 height 8
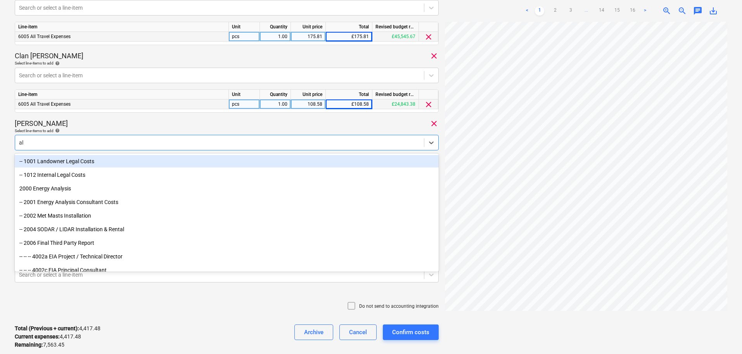
type input "all"
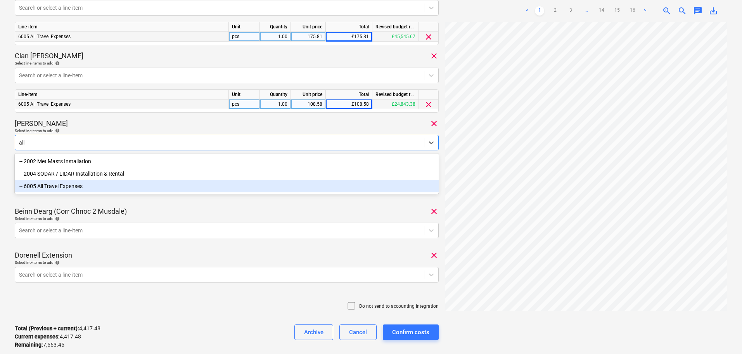
click at [58, 187] on div "-- 6005 All Travel Expenses" at bounding box center [227, 186] width 424 height 12
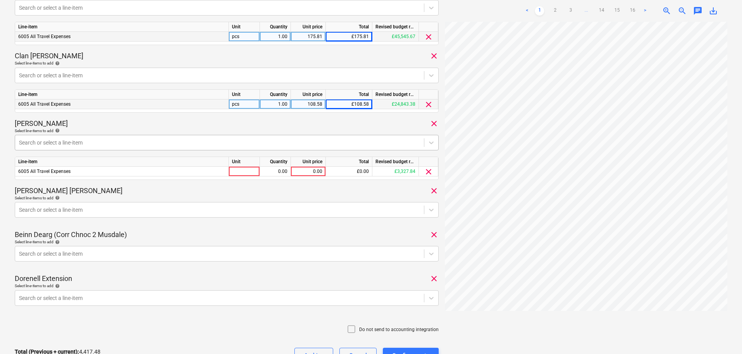
click at [85, 142] on div at bounding box center [219, 143] width 401 height 8
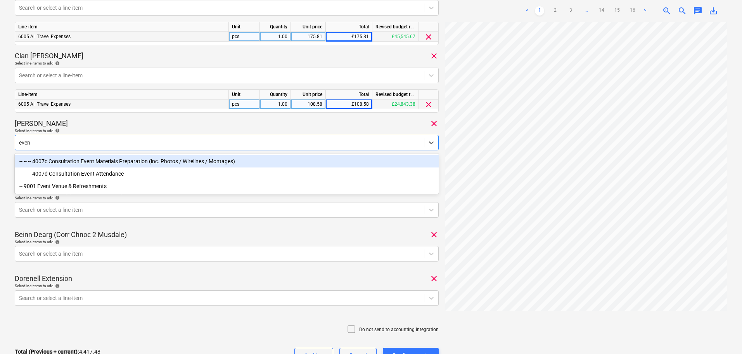
type input "event"
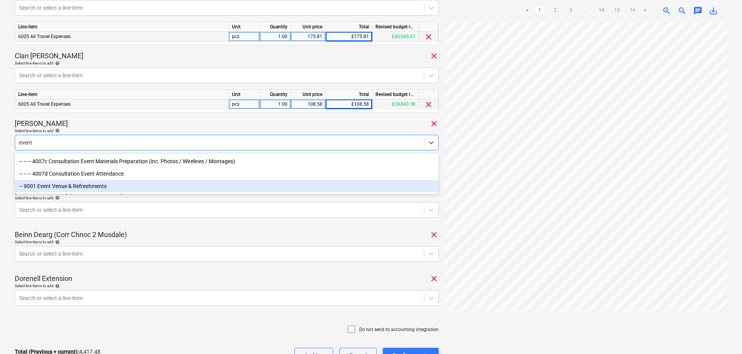
click at [70, 183] on div "-- 9001 Event Venue & Refreshments" at bounding box center [227, 186] width 424 height 12
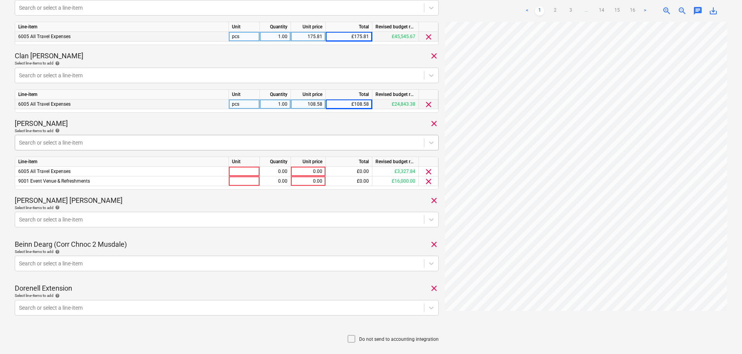
click at [52, 143] on div at bounding box center [219, 143] width 401 height 8
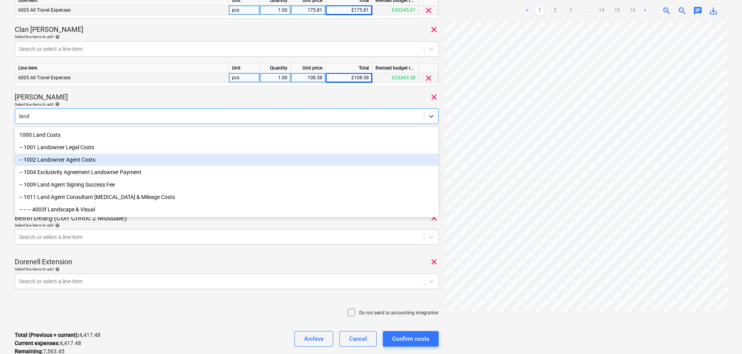
scroll to position [854, 0]
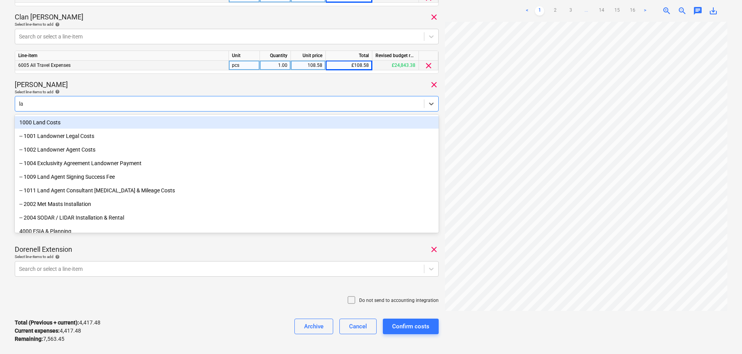
type input "l"
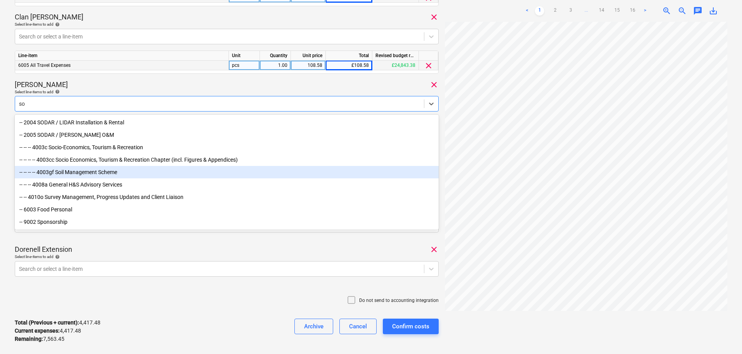
type input "s"
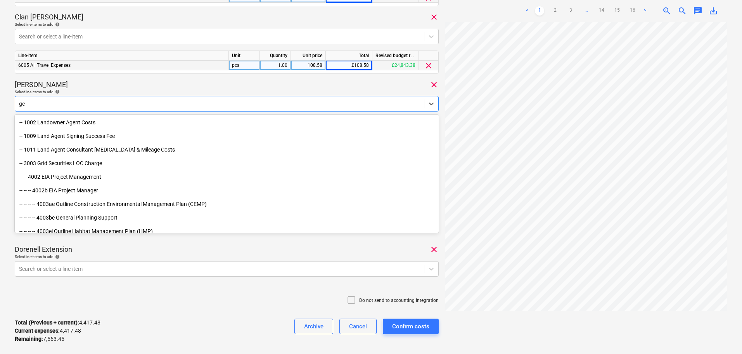
type input "g"
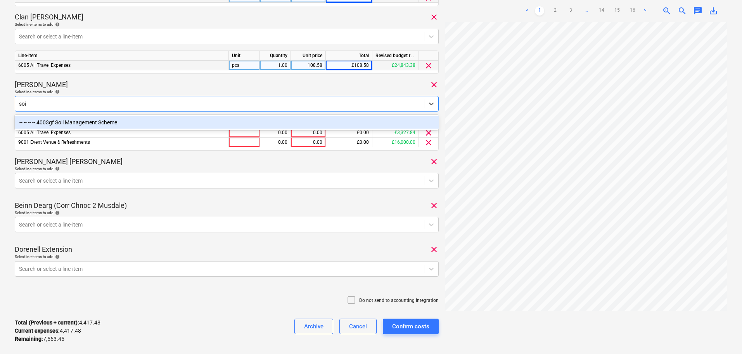
type input "soil"
click at [119, 122] on div "-- -- -- -- 4003gf Soil Management Scheme" at bounding box center [227, 122] width 424 height 12
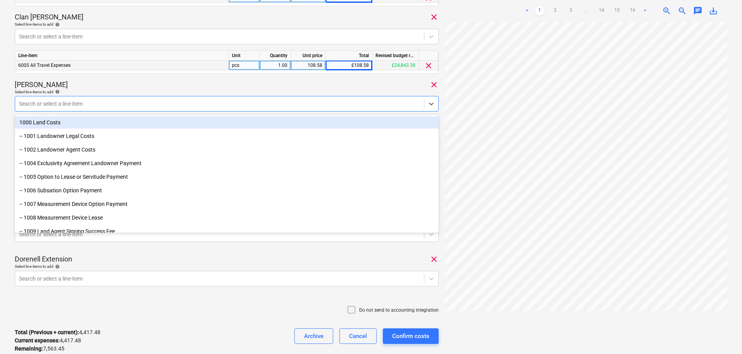
click at [115, 85] on div "[PERSON_NAME] clear" at bounding box center [227, 84] width 424 height 9
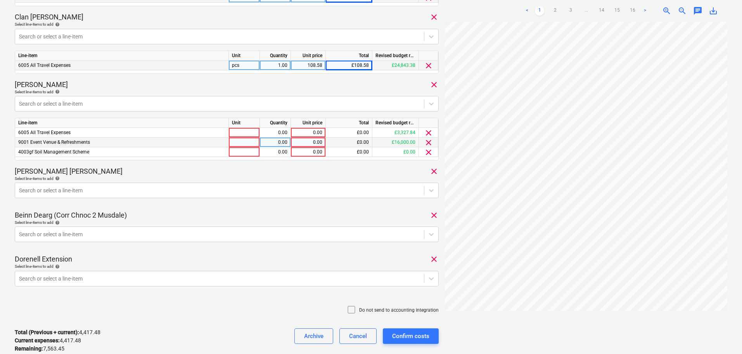
click at [306, 140] on div "0.00" at bounding box center [308, 142] width 28 height 10
type input "89.15"
click at [308, 149] on div "0.00" at bounding box center [308, 152] width 28 height 10
type input "3325"
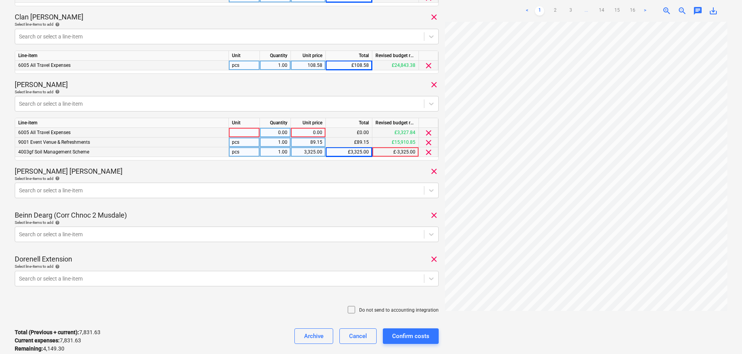
click at [315, 130] on div "0.00" at bounding box center [308, 133] width 28 height 10
type input "391.18"
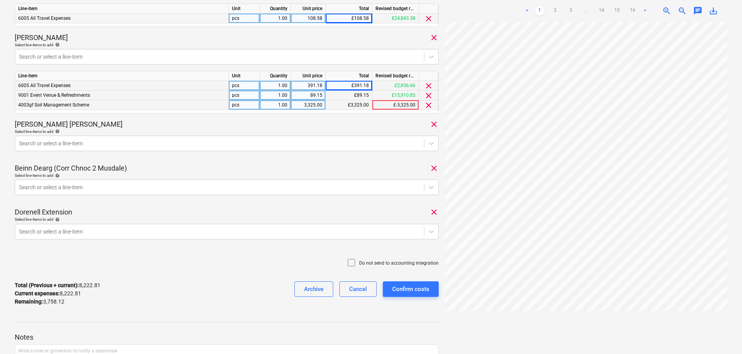
scroll to position [931, 0]
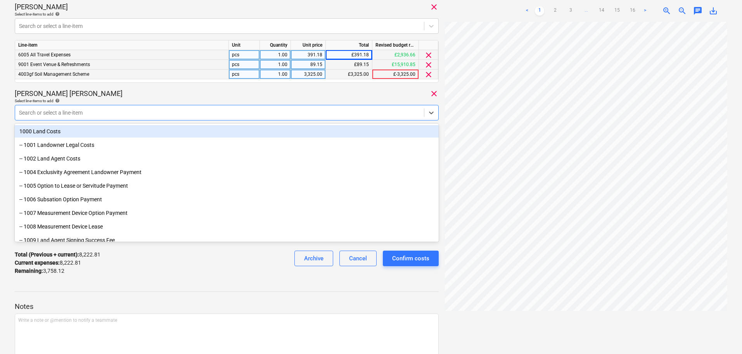
click at [155, 110] on div at bounding box center [219, 113] width 401 height 8
type input "all"
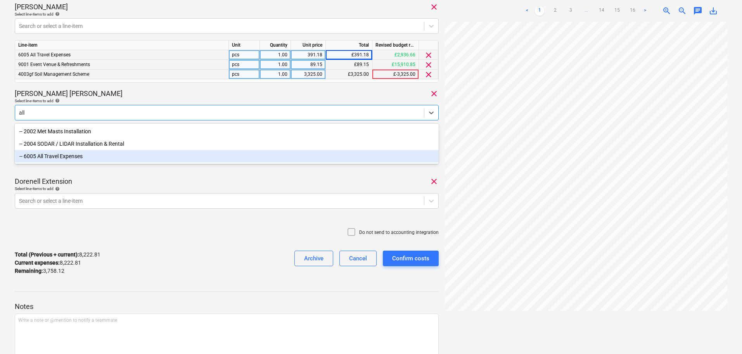
click at [87, 154] on div "-- 6005 All Travel Expenses" at bounding box center [227, 156] width 424 height 12
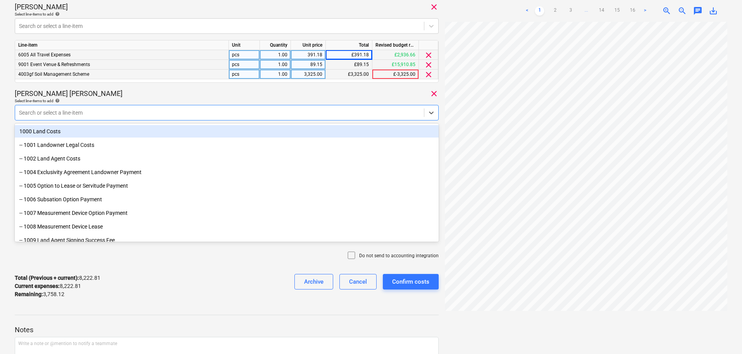
click at [140, 97] on div "[PERSON_NAME] [PERSON_NAME] clear" at bounding box center [227, 93] width 424 height 9
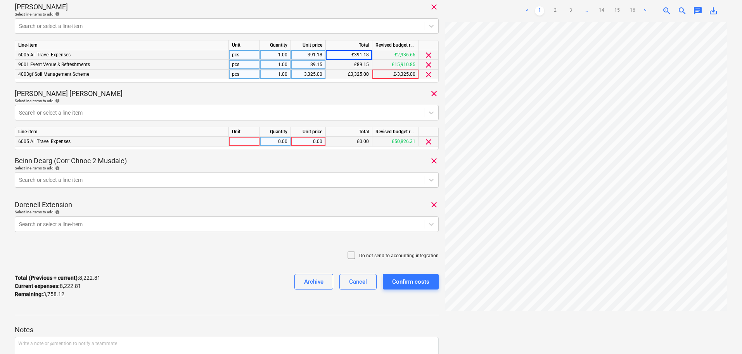
click at [310, 141] on div "0.00" at bounding box center [308, 142] width 28 height 10
type input "149.09"
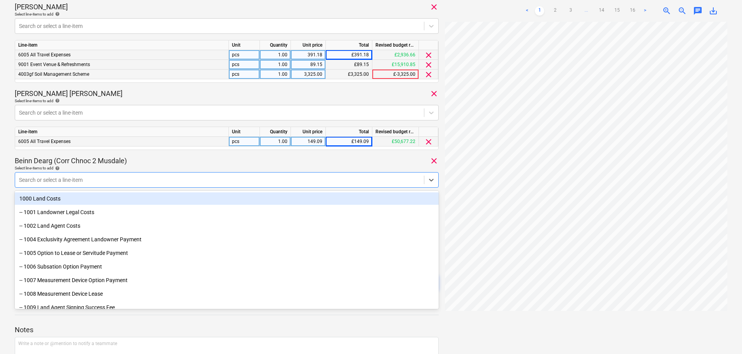
click at [133, 176] on div at bounding box center [219, 180] width 401 height 8
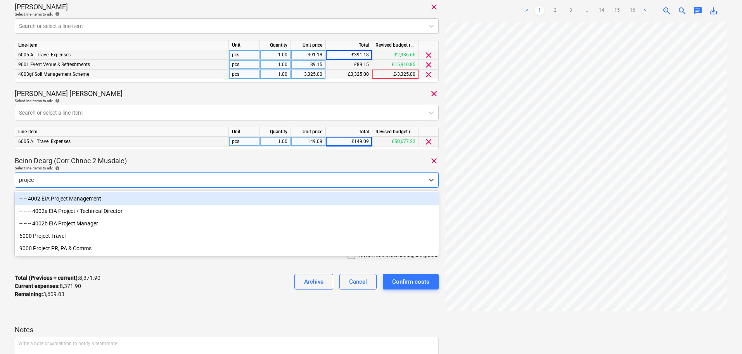
type input "project"
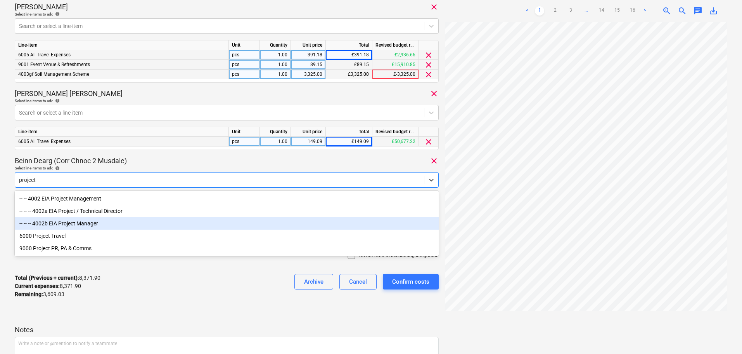
click at [76, 222] on div "-- -- -- 4002b EIA Project Manager" at bounding box center [227, 223] width 424 height 12
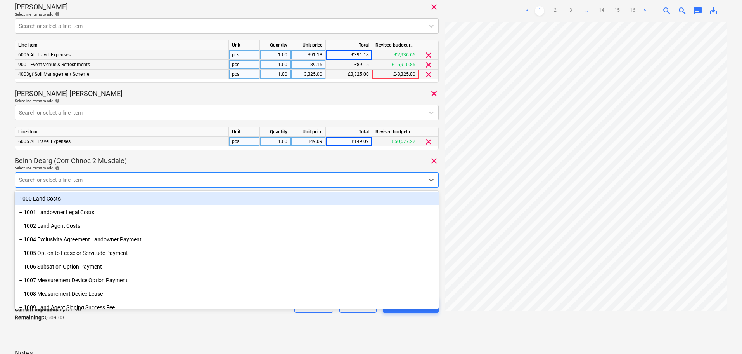
click at [163, 165] on div "Beinn Dearg (Corr Chnoc 2 Musdale) clear" at bounding box center [227, 160] width 424 height 9
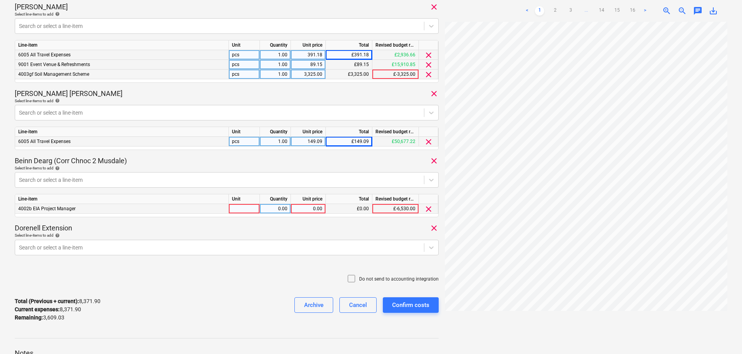
click at [312, 211] on div "0.00" at bounding box center [308, 209] width 28 height 10
type input "1217.65"
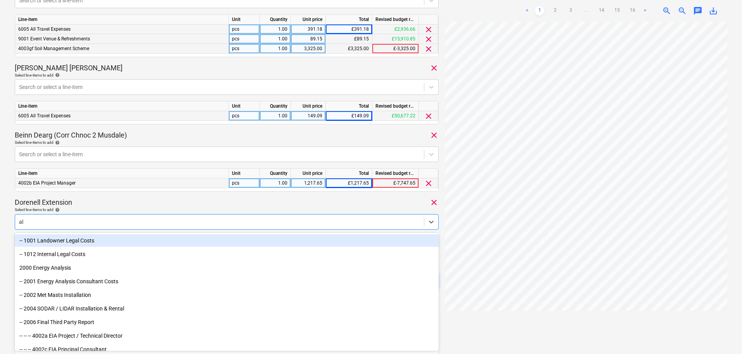
type input "all"
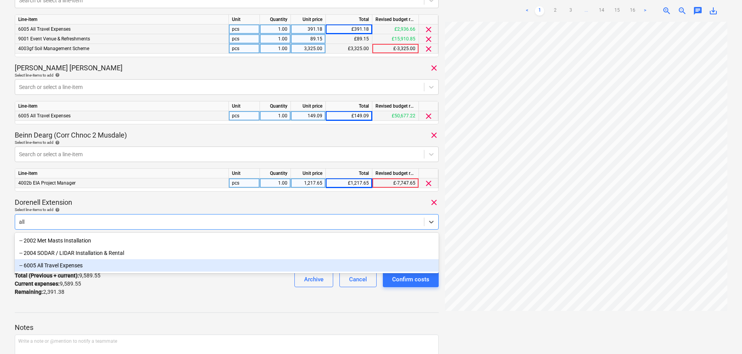
click at [59, 266] on div "-- 6005 All Travel Expenses" at bounding box center [227, 265] width 424 height 12
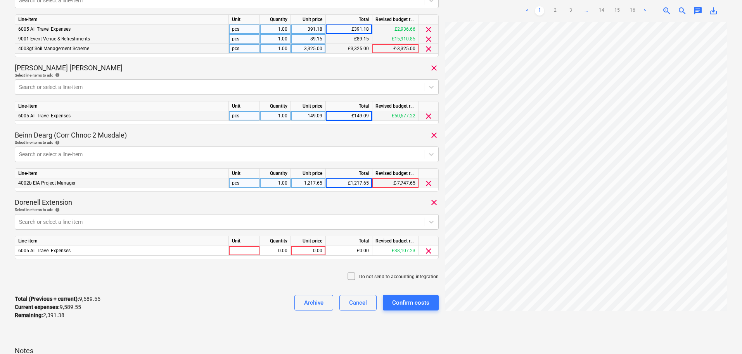
click at [130, 203] on div "Dorenell Extension clear" at bounding box center [227, 202] width 424 height 9
click at [308, 248] on div "0.00" at bounding box center [308, 251] width 28 height 10
type input "2391.38"
click at [176, 301] on div "Total (Previous + current) : 11,980.93 Current expenses : 11,980.93 Remaining :…" at bounding box center [227, 306] width 424 height 37
click at [356, 274] on icon at bounding box center [351, 275] width 9 height 9
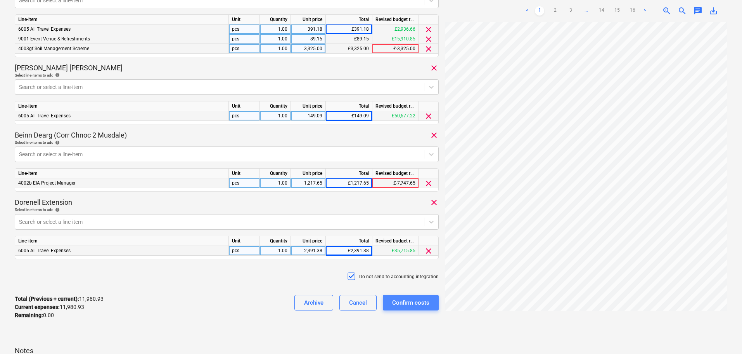
click at [411, 302] on div "Confirm costs" at bounding box center [410, 302] width 37 height 10
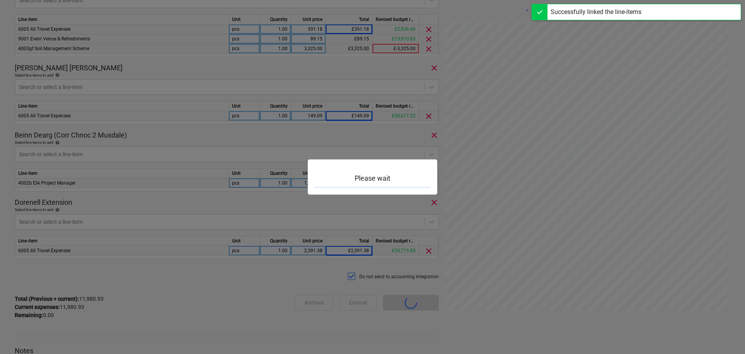
scroll to position [201, 0]
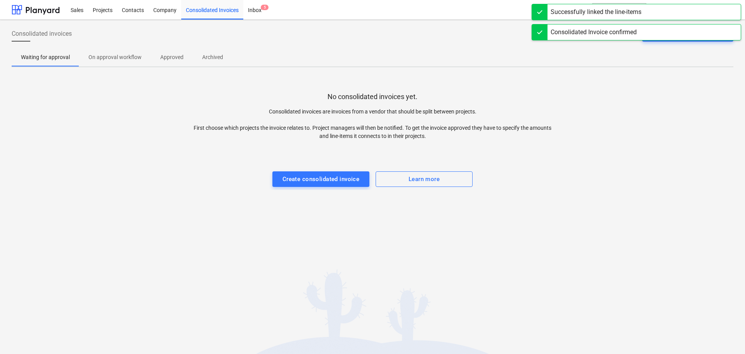
click at [168, 55] on p "Approved" at bounding box center [171, 57] width 23 height 8
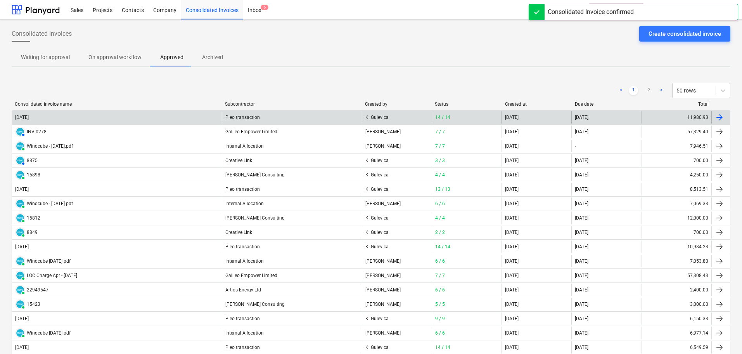
click at [251, 119] on div "Pleo transaction" at bounding box center [292, 117] width 140 height 12
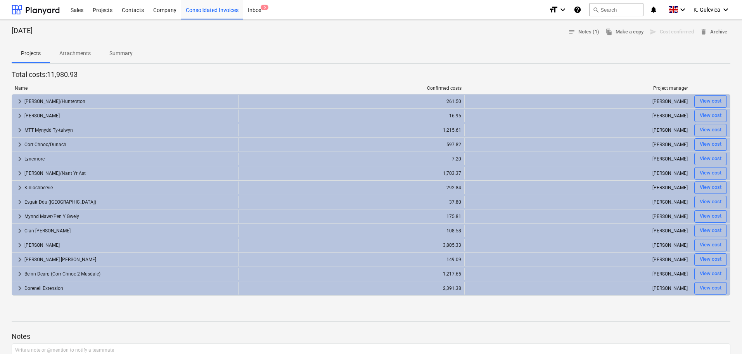
drag, startPoint x: 128, startPoint y: 54, endPoint x: 128, endPoint y: 59, distance: 4.3
click at [128, 54] on p "Summary" at bounding box center [120, 53] width 23 height 8
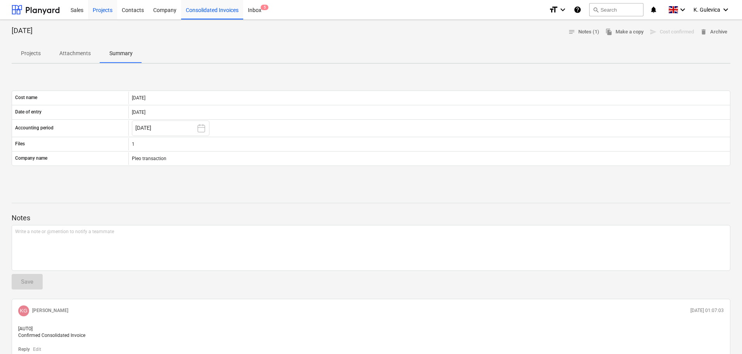
click at [104, 10] on div "Projects" at bounding box center [102, 10] width 29 height 20
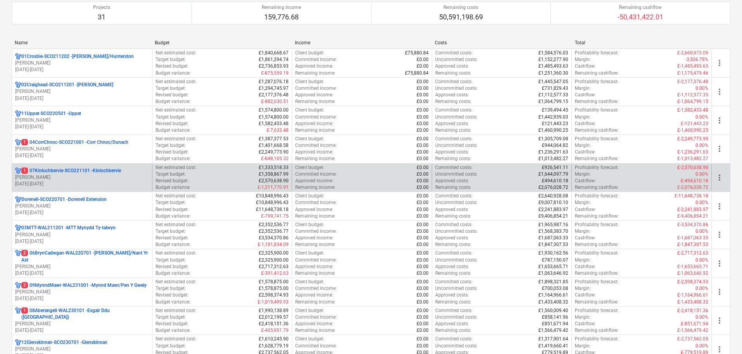
scroll to position [78, 0]
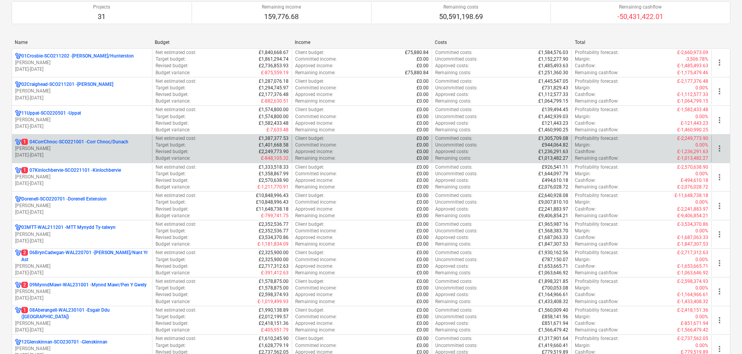
click at [75, 157] on p "[DATE] - [DATE]" at bounding box center [82, 155] width 134 height 7
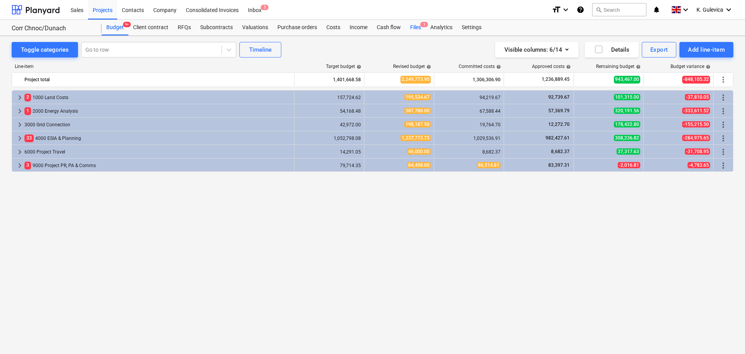
click at [413, 29] on div "Files 1" at bounding box center [416, 28] width 20 height 16
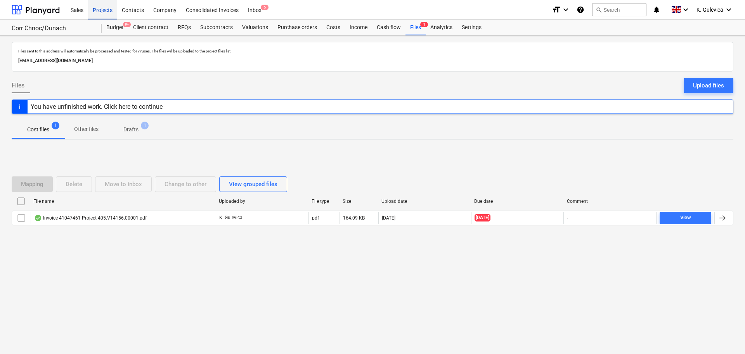
click at [99, 11] on div "Projects" at bounding box center [102, 10] width 29 height 20
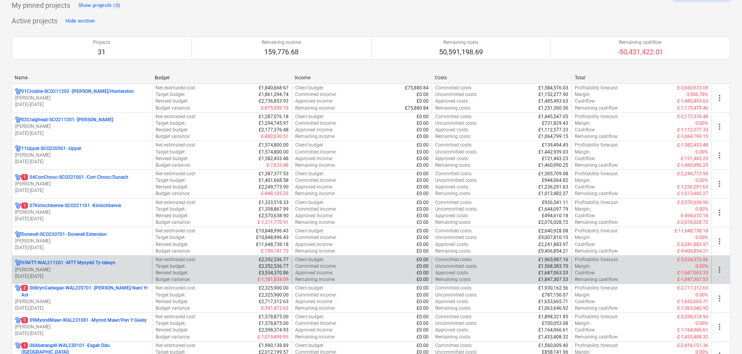
scroll to position [116, 0]
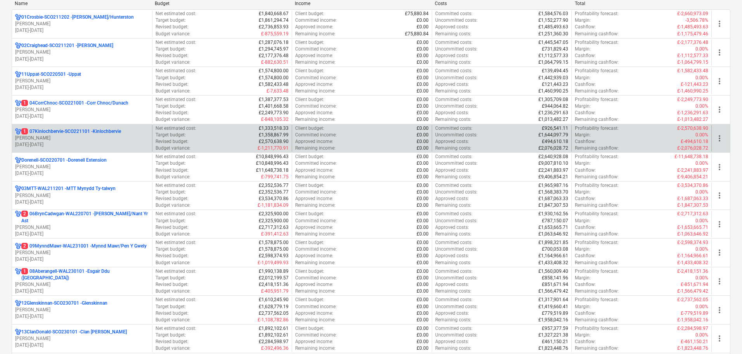
click at [66, 141] on p "[PERSON_NAME]" at bounding box center [82, 138] width 134 height 7
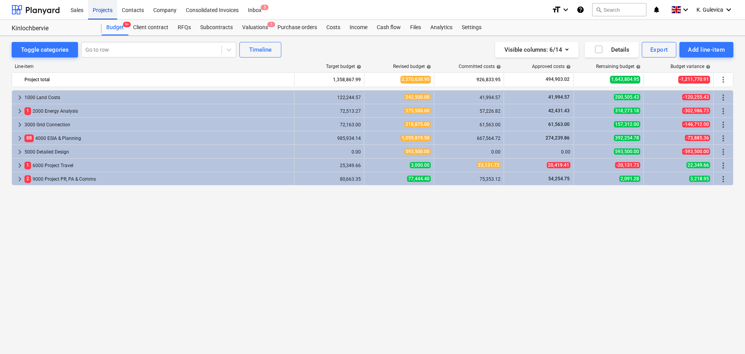
click at [105, 14] on div "Projects" at bounding box center [102, 10] width 29 height 20
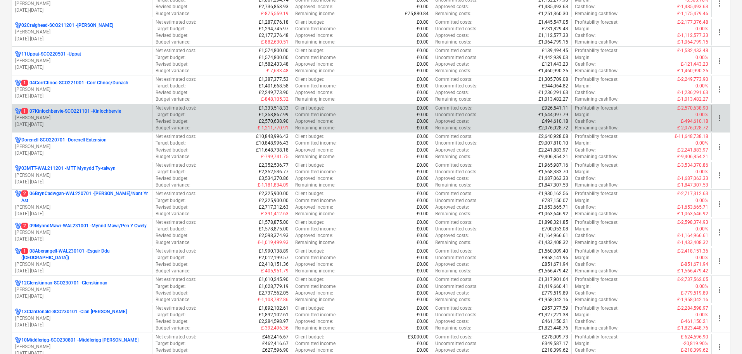
scroll to position [155, 0]
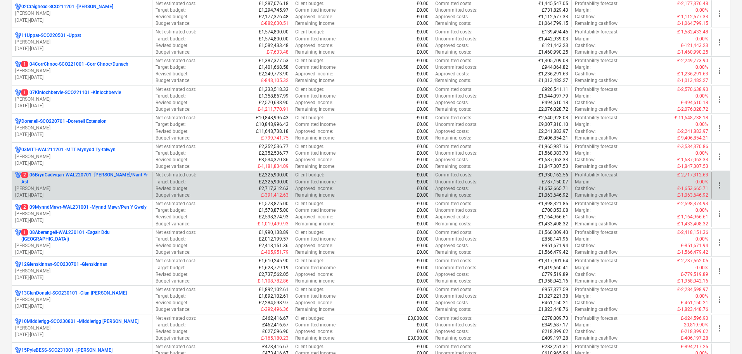
click at [66, 186] on p "[PERSON_NAME]" at bounding box center [82, 188] width 134 height 7
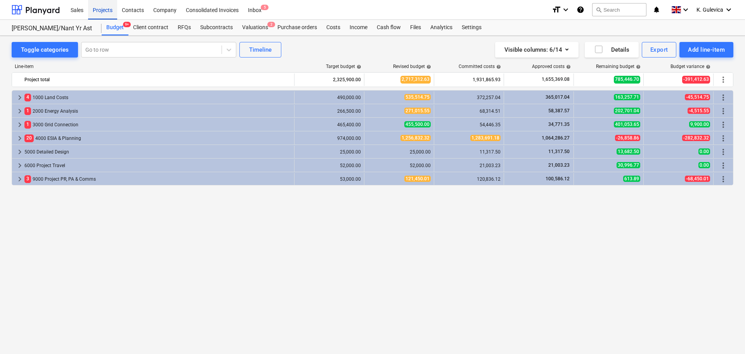
click at [100, 9] on div "Projects" at bounding box center [102, 10] width 29 height 20
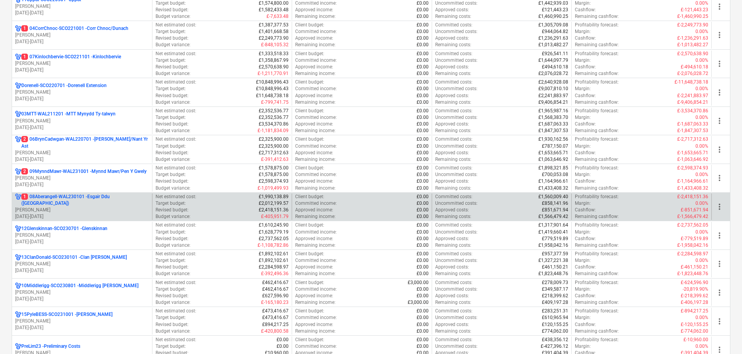
scroll to position [194, 0]
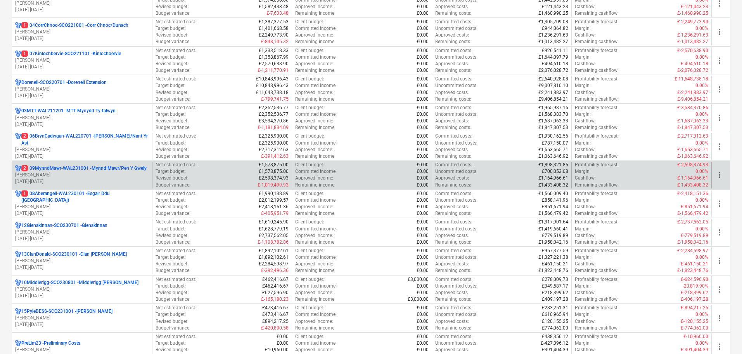
click at [62, 173] on p "[PERSON_NAME]" at bounding box center [82, 175] width 134 height 7
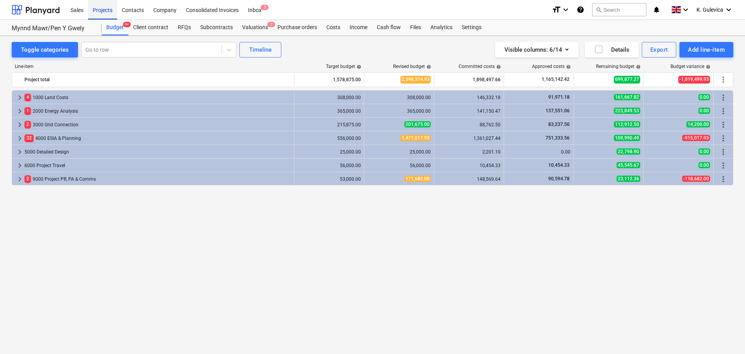
click at [106, 6] on div "Projects" at bounding box center [102, 10] width 29 height 20
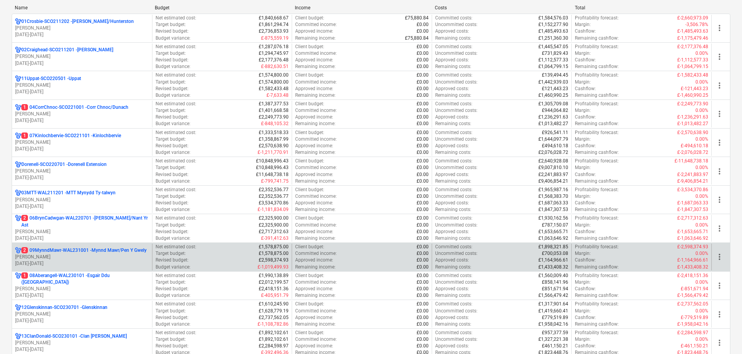
scroll to position [155, 0]
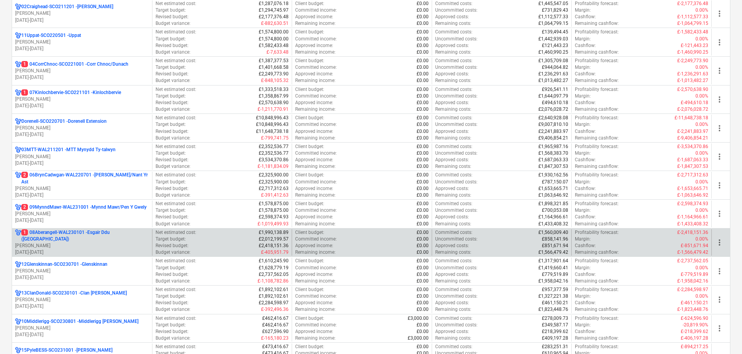
click at [75, 242] on p "[PERSON_NAME]" at bounding box center [82, 245] width 134 height 7
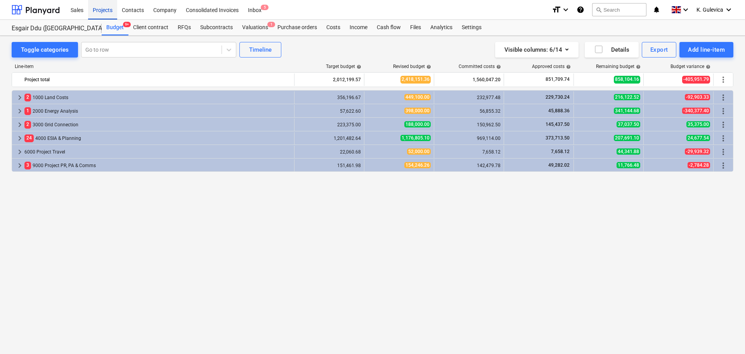
click at [95, 11] on div "Projects" at bounding box center [102, 10] width 29 height 20
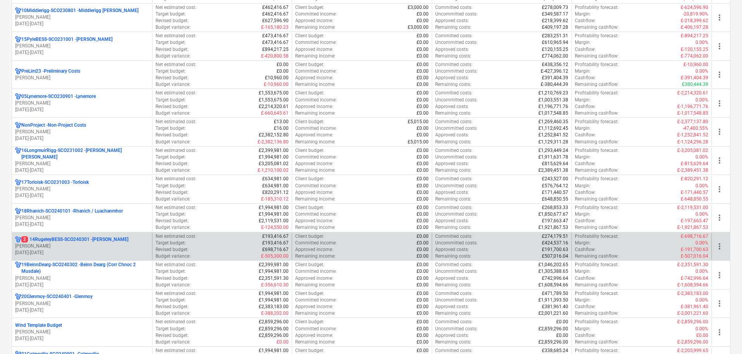
click at [101, 245] on p "[PERSON_NAME]" at bounding box center [82, 246] width 134 height 7
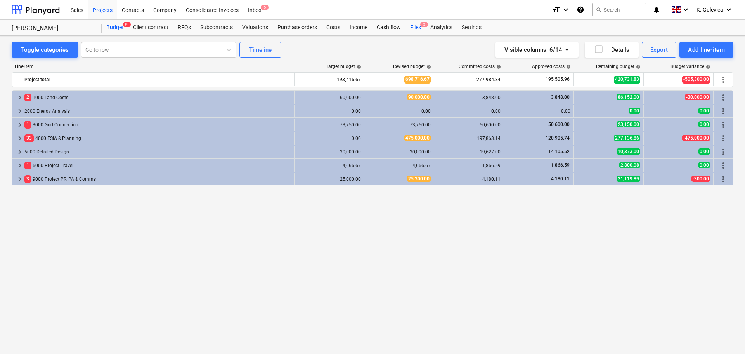
click at [411, 30] on div "Files 2" at bounding box center [416, 28] width 20 height 16
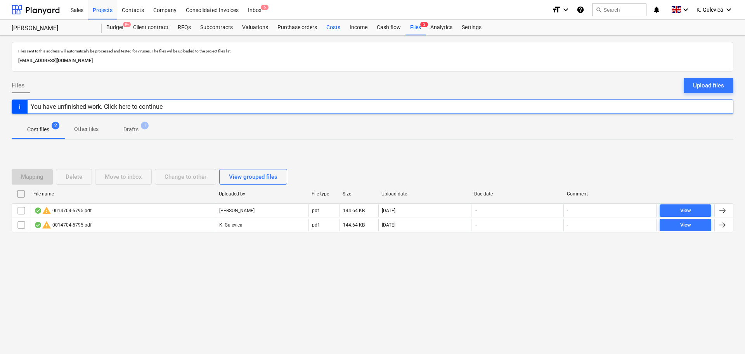
click at [330, 28] on div "Costs" at bounding box center [333, 28] width 23 height 16
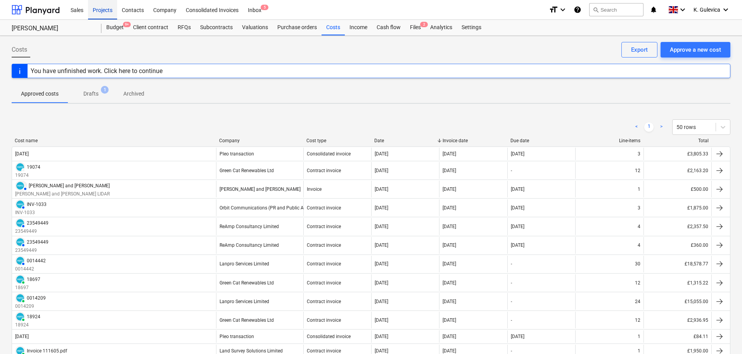
click at [95, 12] on div "Projects" at bounding box center [102, 10] width 29 height 20
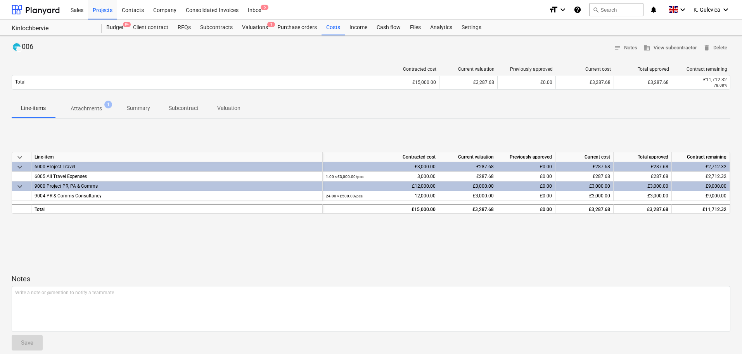
click at [140, 107] on p "Summary" at bounding box center [138, 108] width 23 height 8
